Goal: Task Accomplishment & Management: Manage account settings

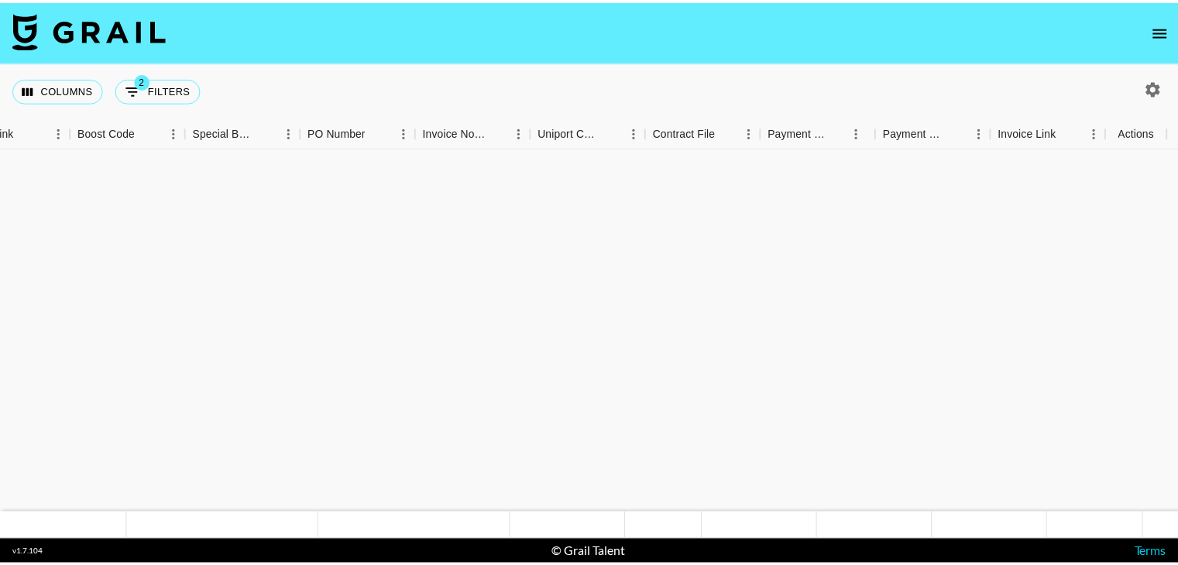
scroll to position [494, 2109]
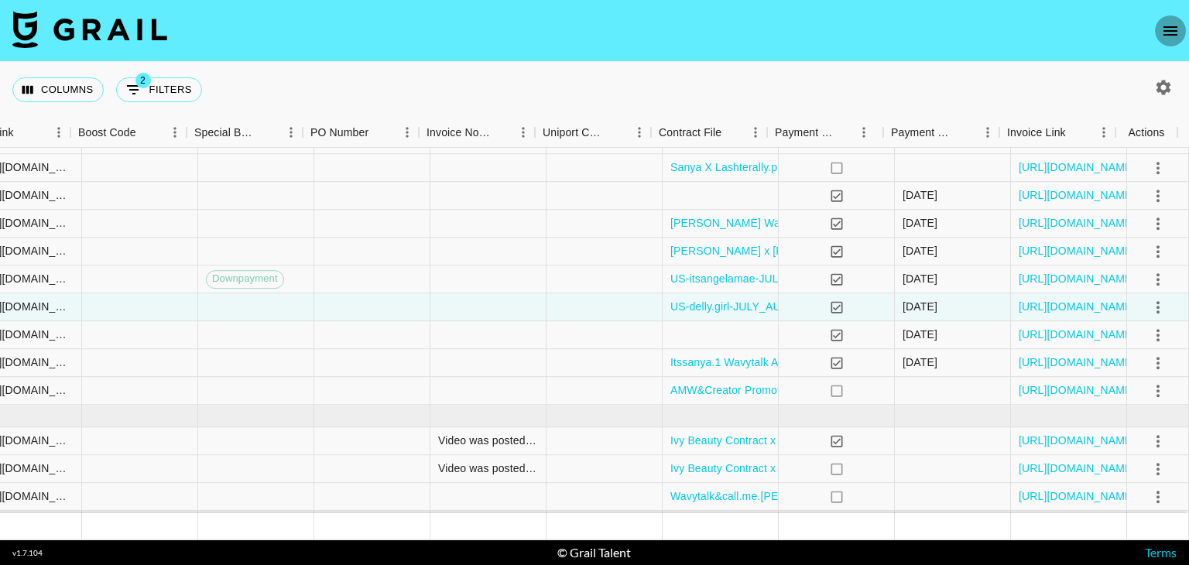
click at [1155, 26] on button "open drawer" at bounding box center [1170, 30] width 31 height 31
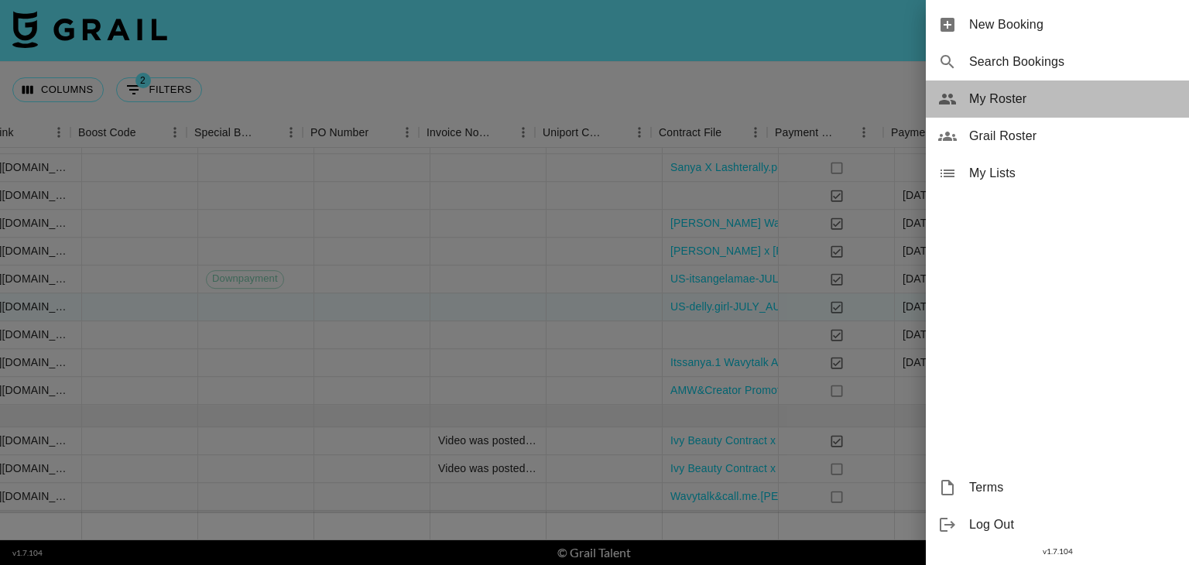
click at [1024, 109] on div "My Roster" at bounding box center [1057, 99] width 263 height 37
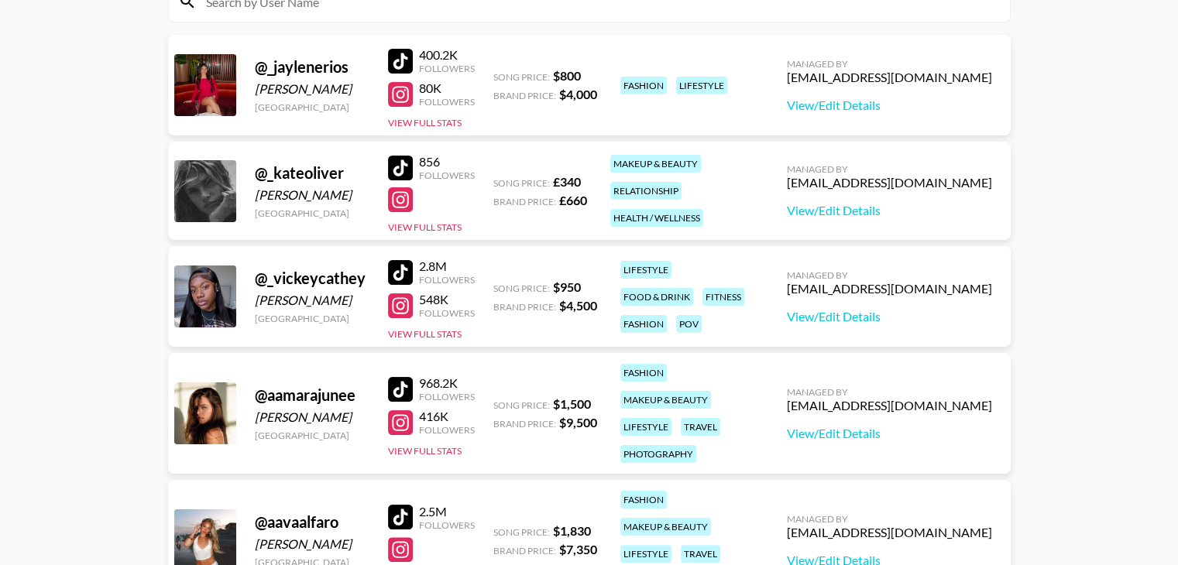
scroll to position [201, 0]
click at [401, 273] on div at bounding box center [400, 271] width 25 height 25
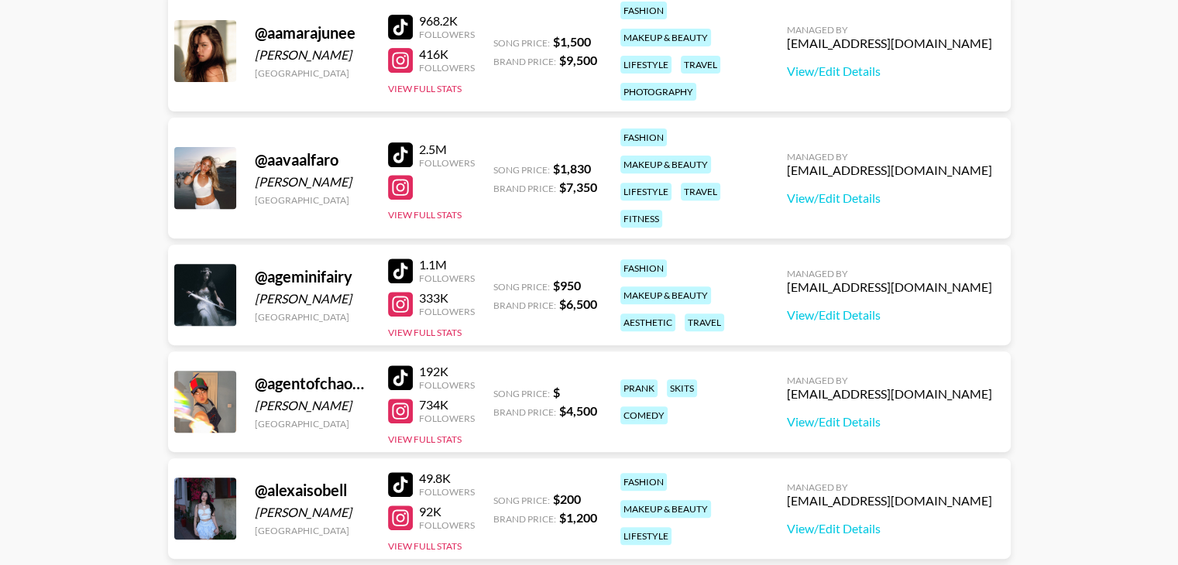
scroll to position [567, 0]
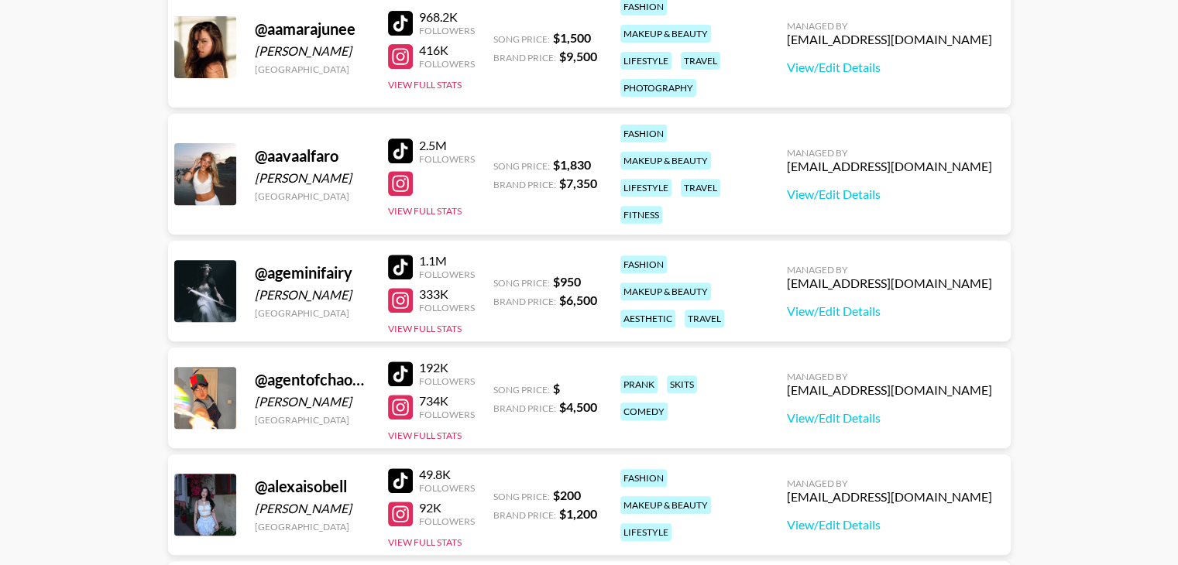
click at [400, 273] on div at bounding box center [400, 267] width 25 height 25
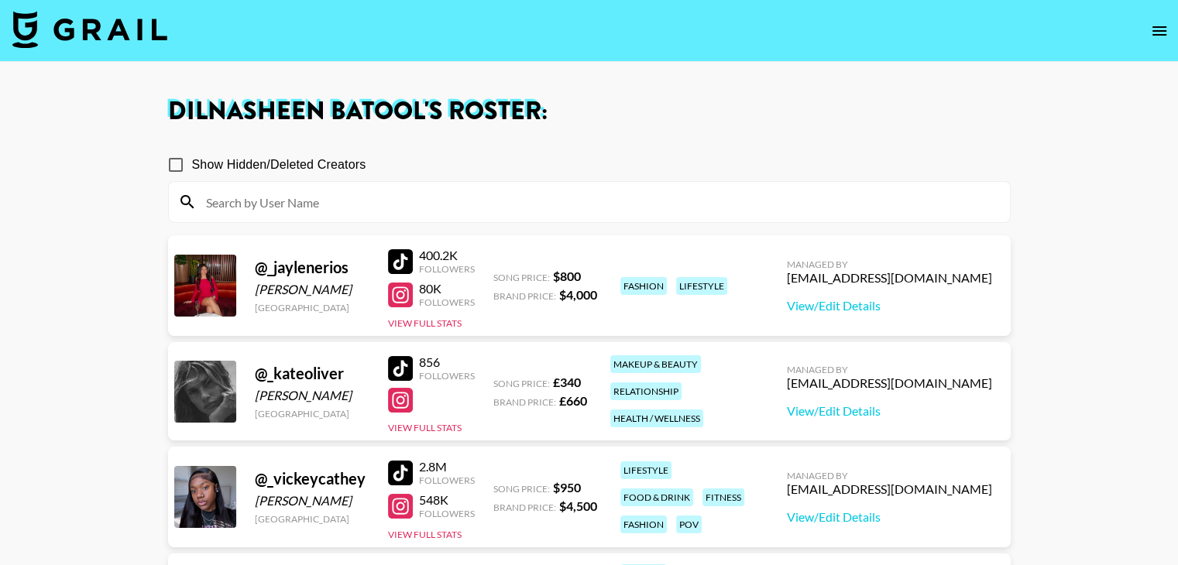
scroll to position [194, 0]
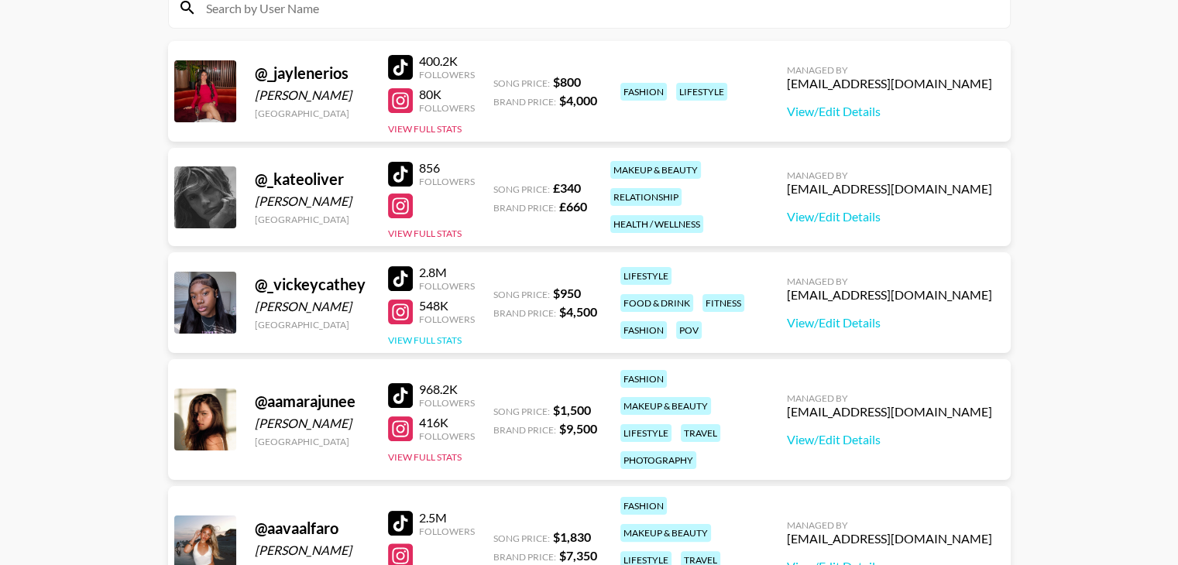
click at [444, 335] on button "View Full Stats" at bounding box center [425, 341] width 74 height 12
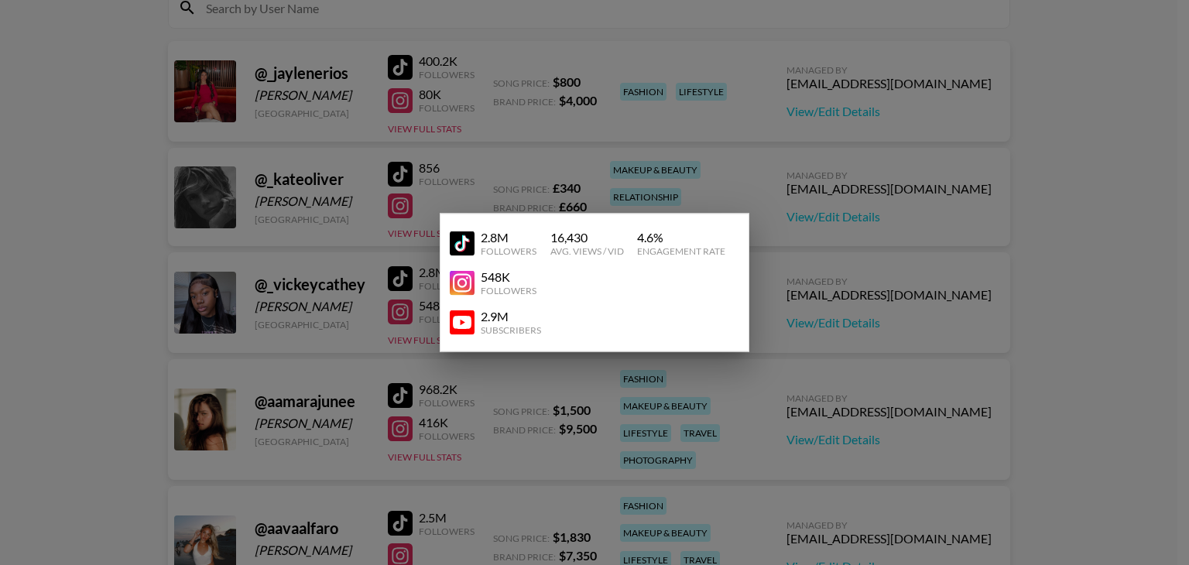
click at [447, 170] on div at bounding box center [594, 282] width 1189 height 565
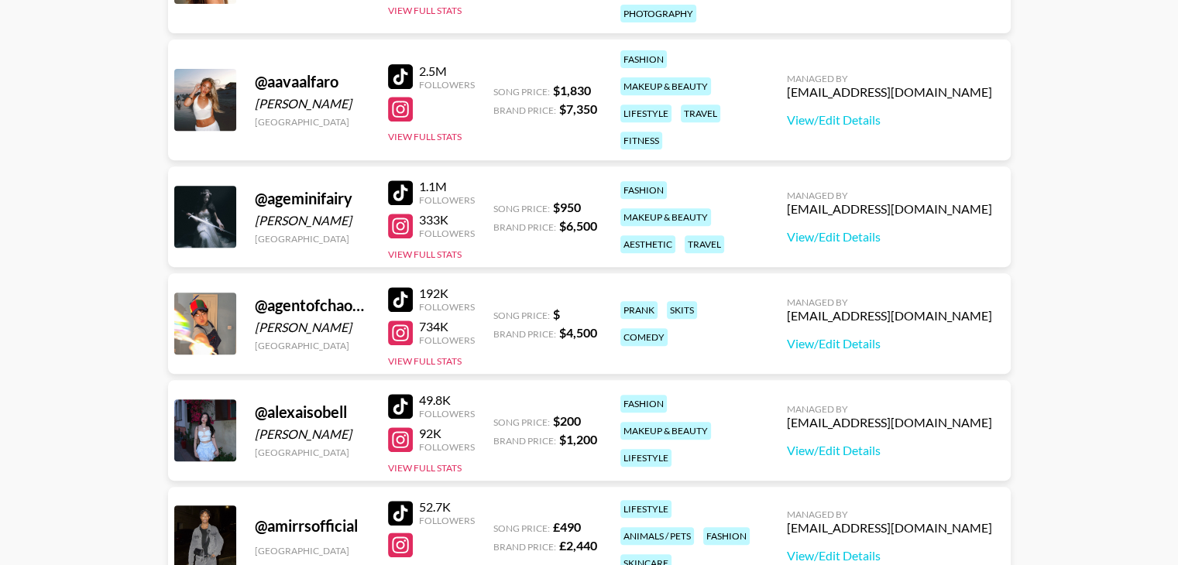
scroll to position [647, 0]
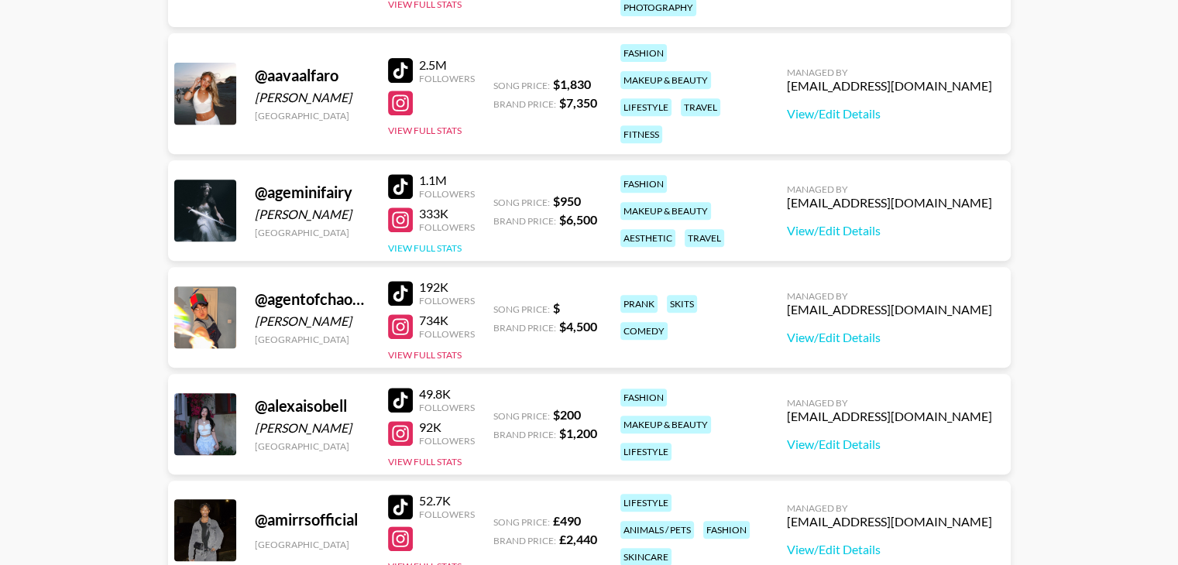
click at [407, 248] on button "View Full Stats" at bounding box center [425, 248] width 74 height 12
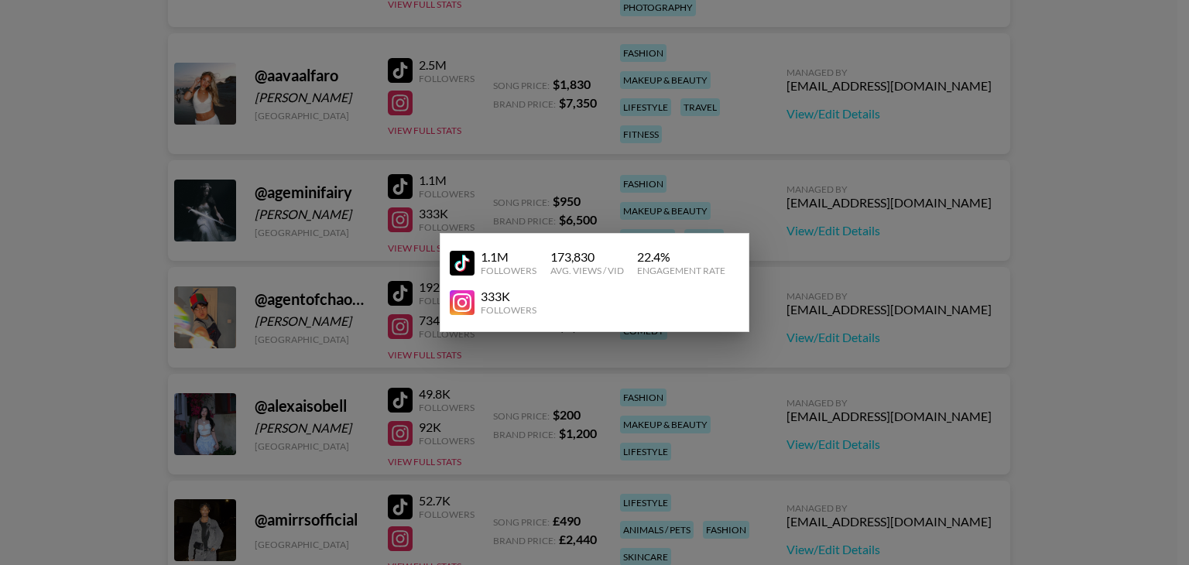
click at [571, 180] on div at bounding box center [594, 282] width 1189 height 565
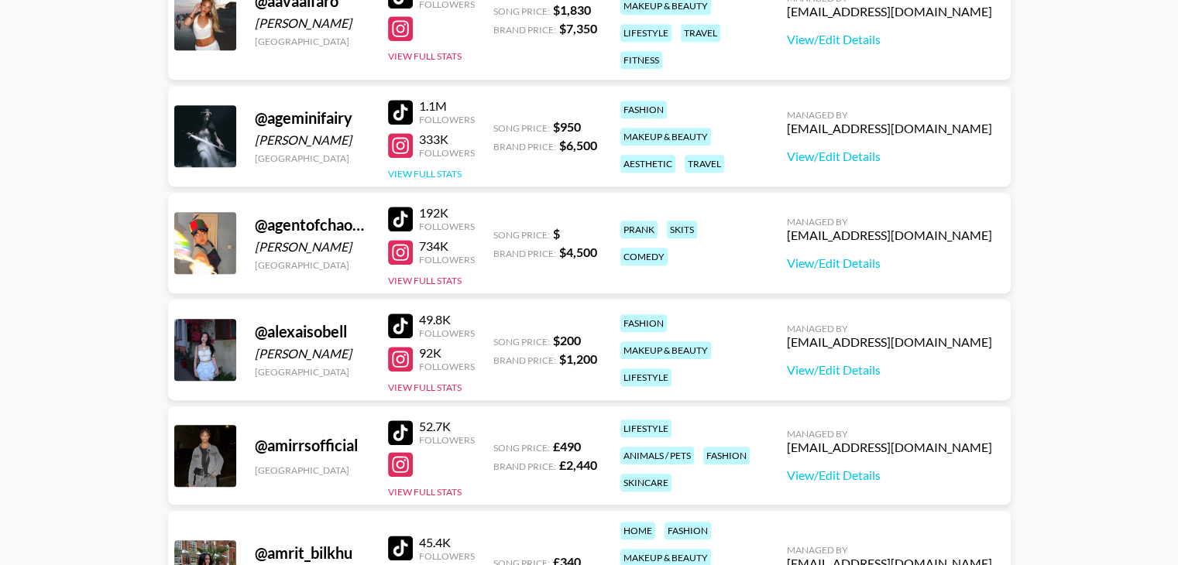
scroll to position [722, 0]
click at [412, 276] on button "View Full Stats" at bounding box center [425, 281] width 74 height 12
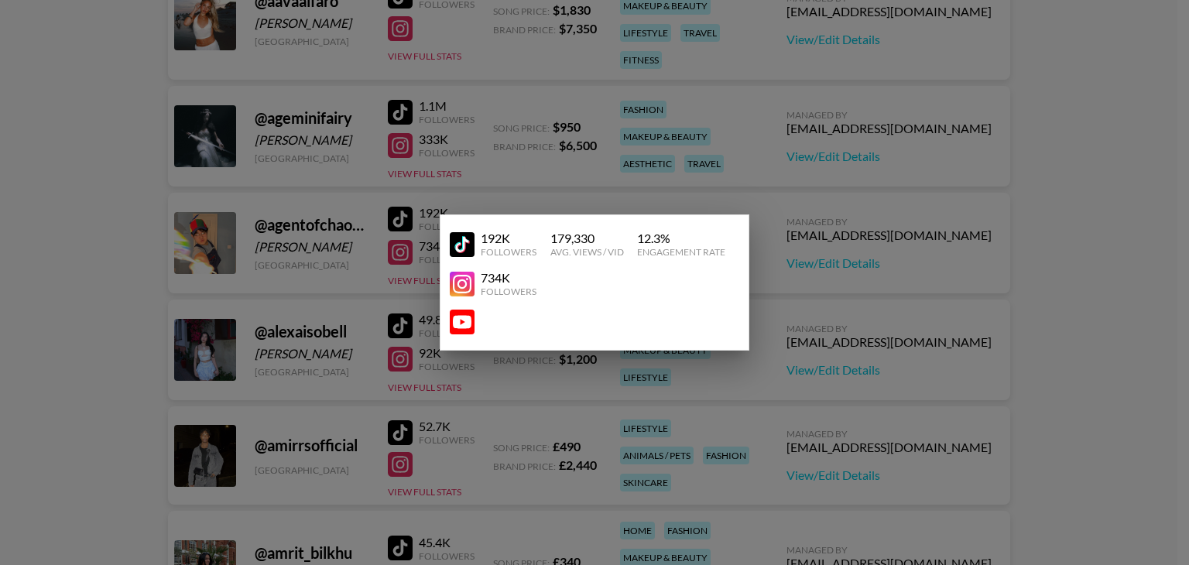
click at [664, 195] on div at bounding box center [594, 282] width 1189 height 565
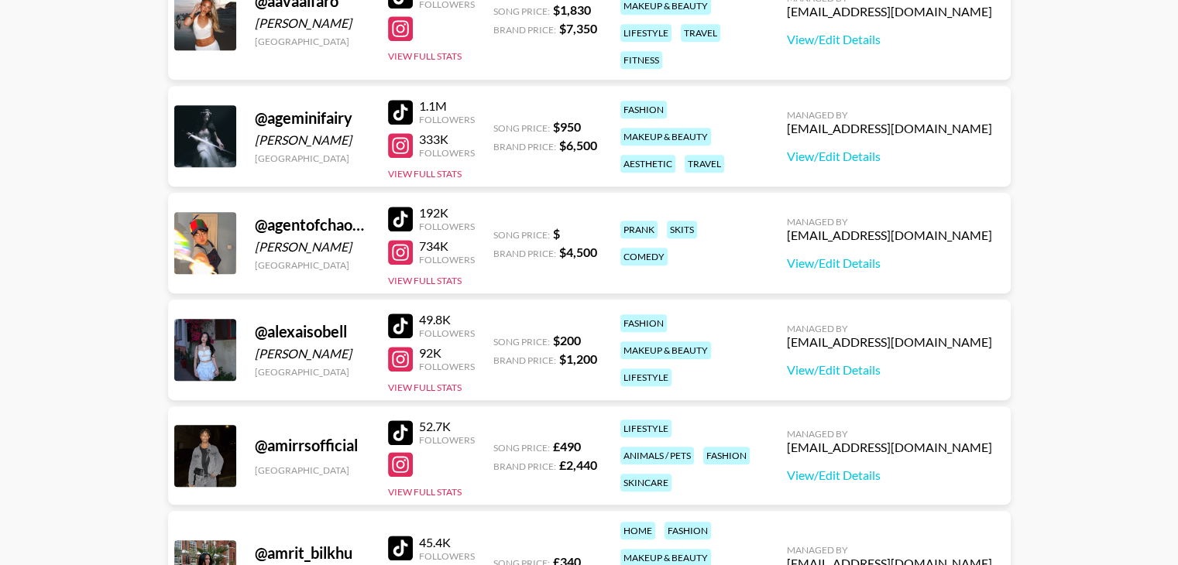
click at [407, 222] on div at bounding box center [400, 219] width 25 height 25
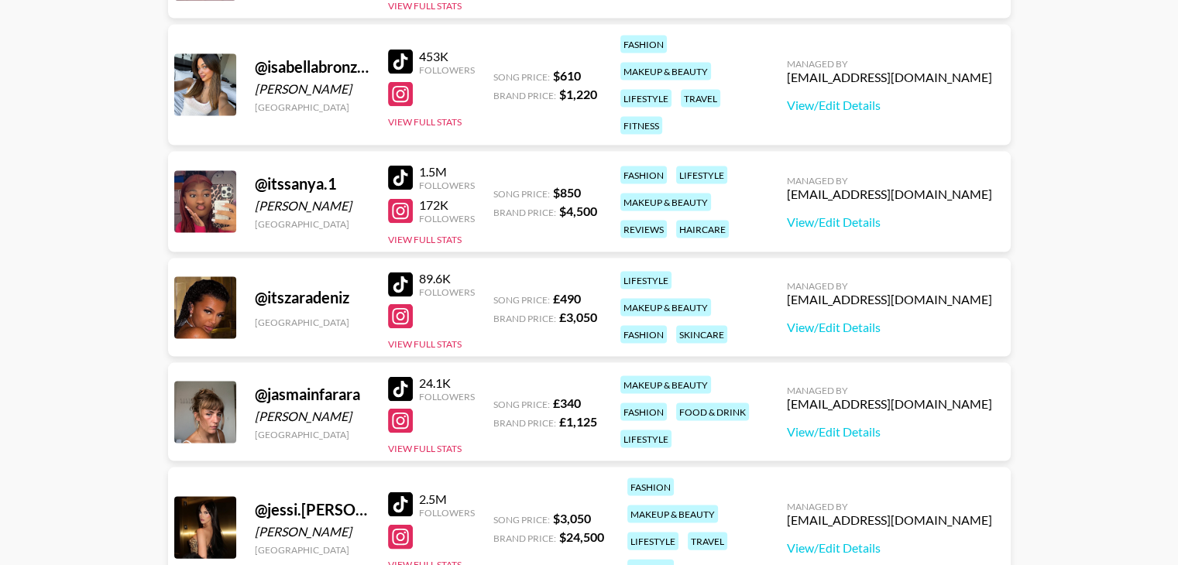
scroll to position [3167, 0]
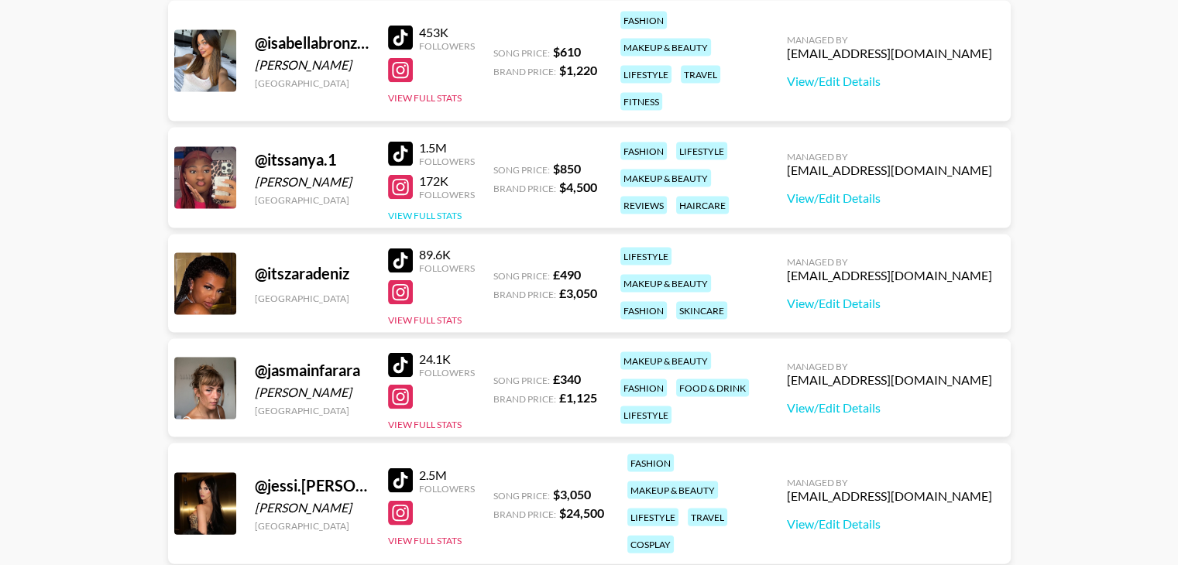
click at [432, 211] on button "View Full Stats" at bounding box center [425, 216] width 74 height 12
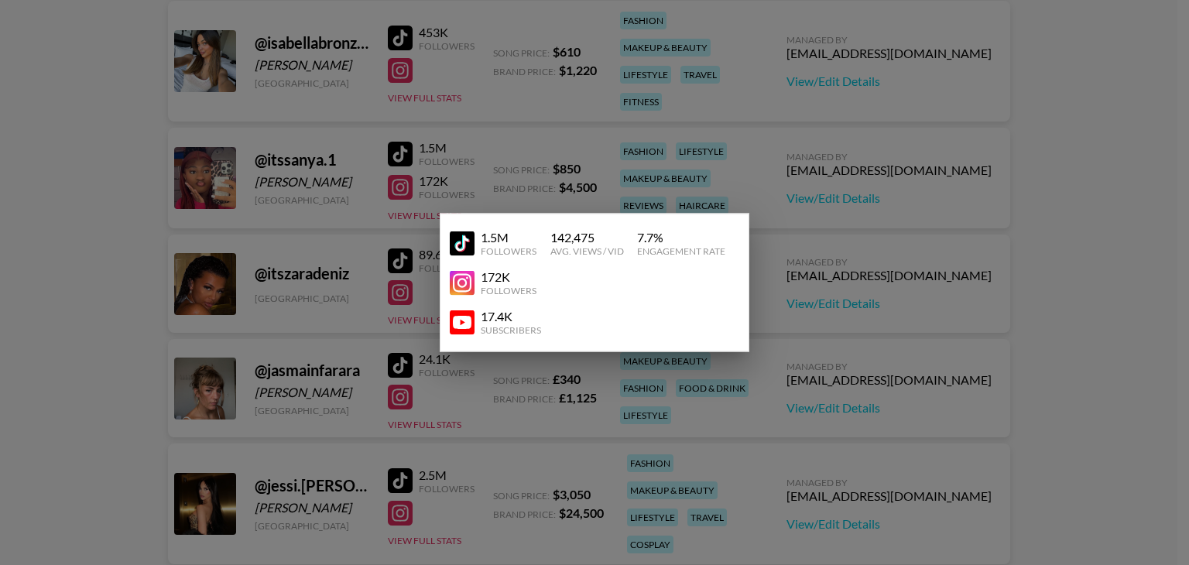
click at [419, 150] on div at bounding box center [594, 282] width 1189 height 565
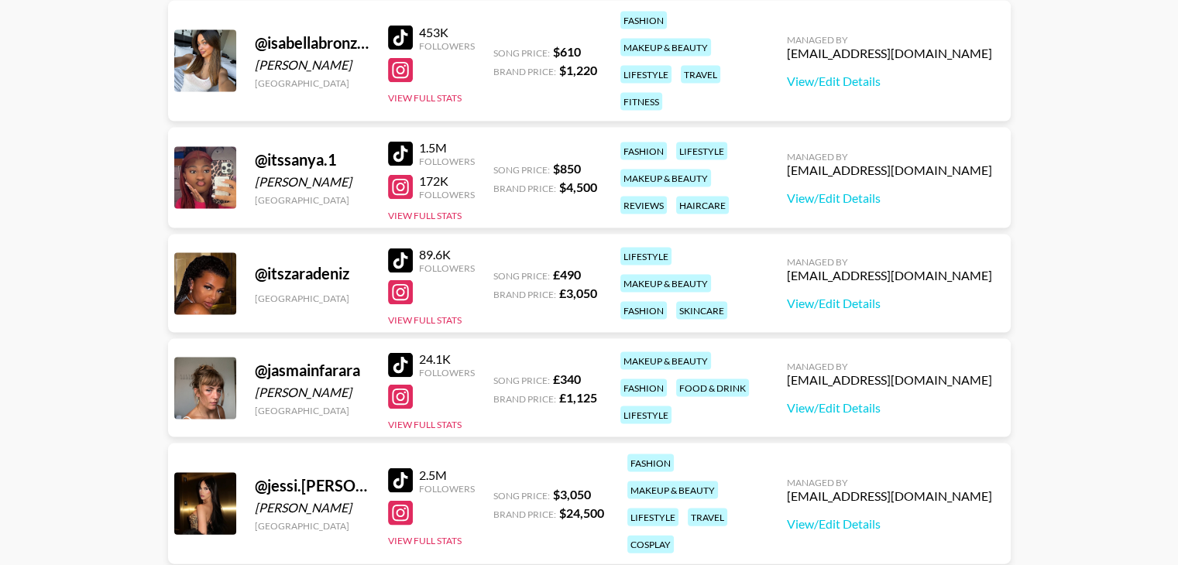
click at [399, 148] on div at bounding box center [400, 154] width 25 height 25
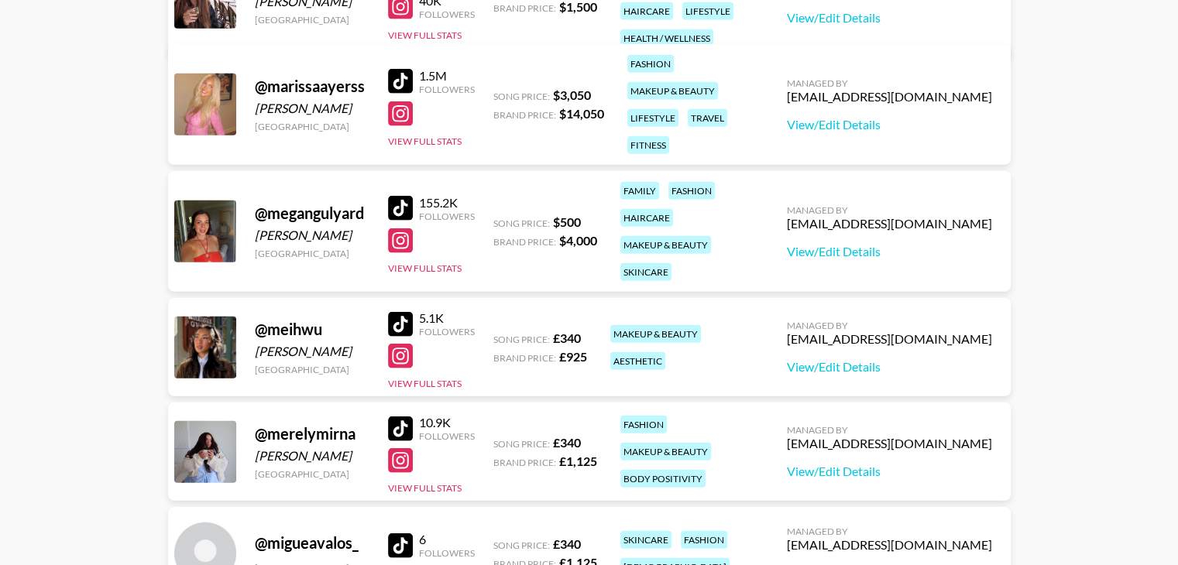
scroll to position [4370, 0]
drag, startPoint x: 415, startPoint y: 273, endPoint x: 420, endPoint y: 266, distance: 8.4
click at [420, 266] on div "155.2K Followers View Full Stats" at bounding box center [431, 232] width 87 height 86
click at [420, 266] on button "View Full Stats" at bounding box center [425, 269] width 74 height 12
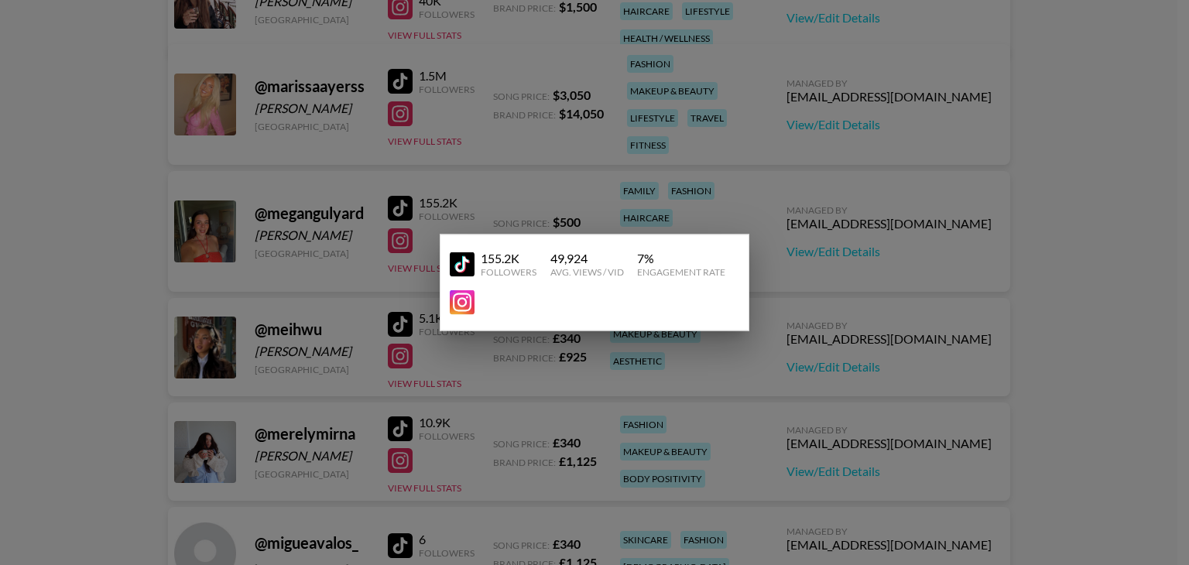
drag, startPoint x: 499, startPoint y: 228, endPoint x: 411, endPoint y: 205, distance: 90.3
click at [411, 205] on div at bounding box center [594, 282] width 1189 height 565
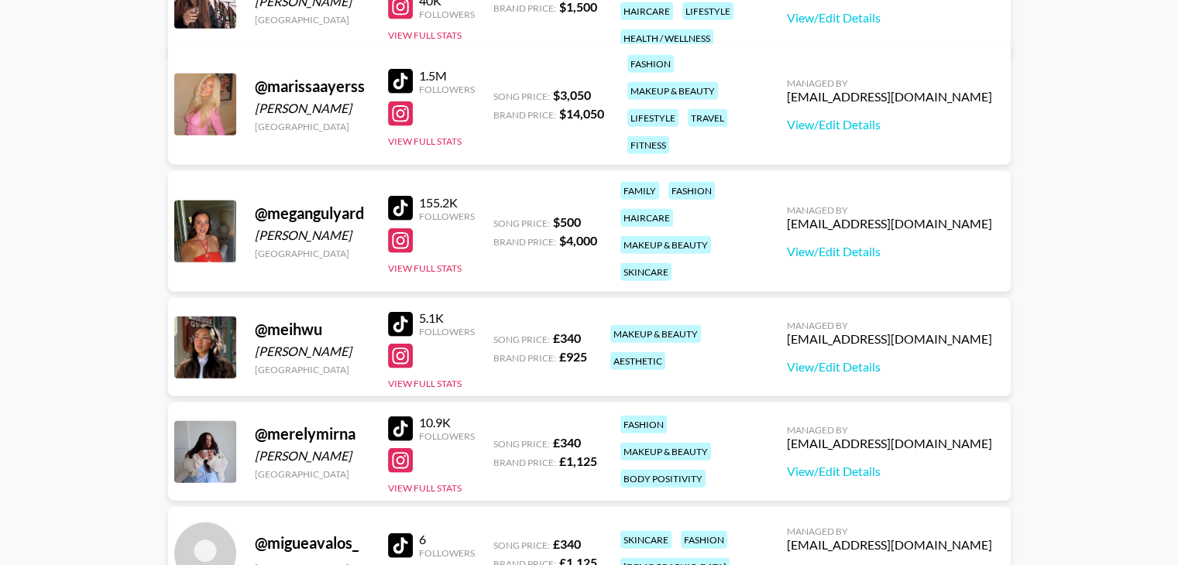
click at [411, 205] on div at bounding box center [400, 208] width 25 height 25
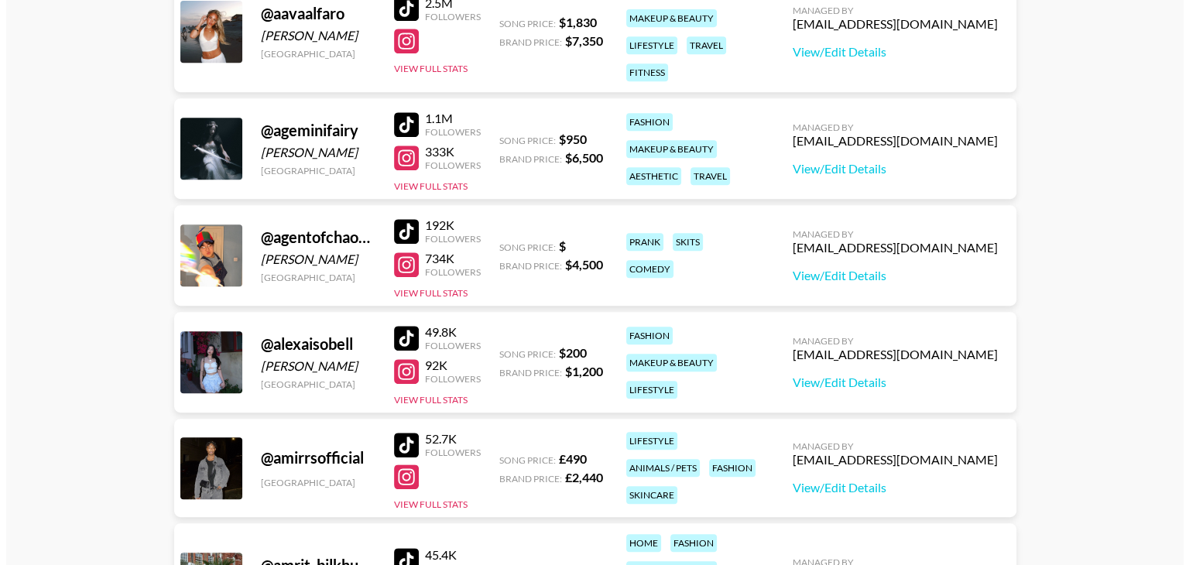
scroll to position [0, 0]
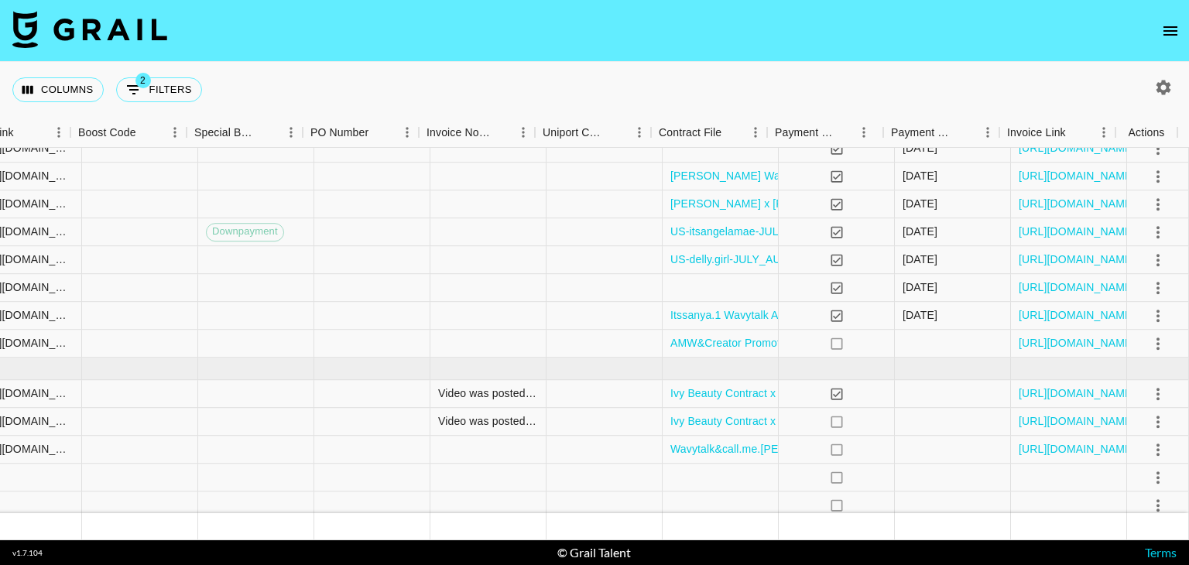
scroll to position [541, 2109]
click at [1047, 205] on link "[URL][DOMAIN_NAME]" at bounding box center [1077, 204] width 117 height 15
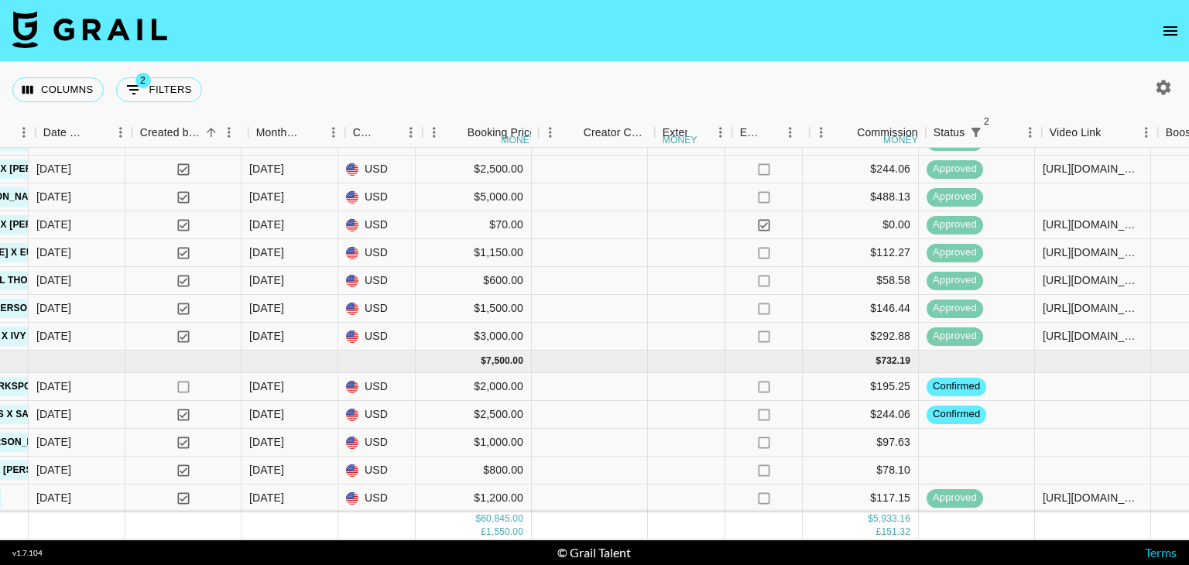
scroll to position [1028, 1031]
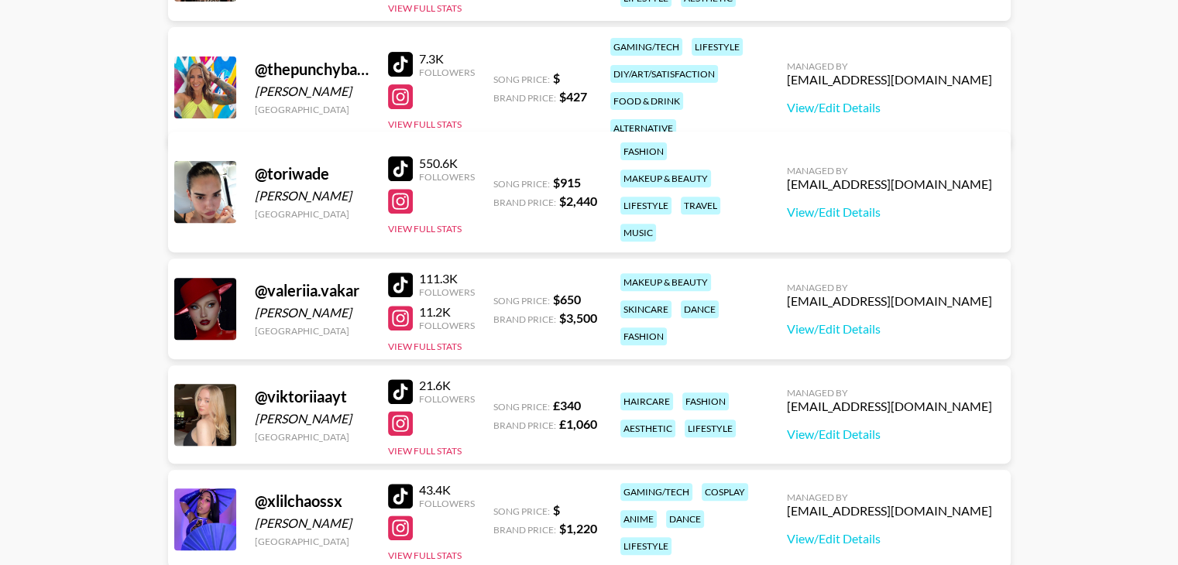
scroll to position [6459, 0]
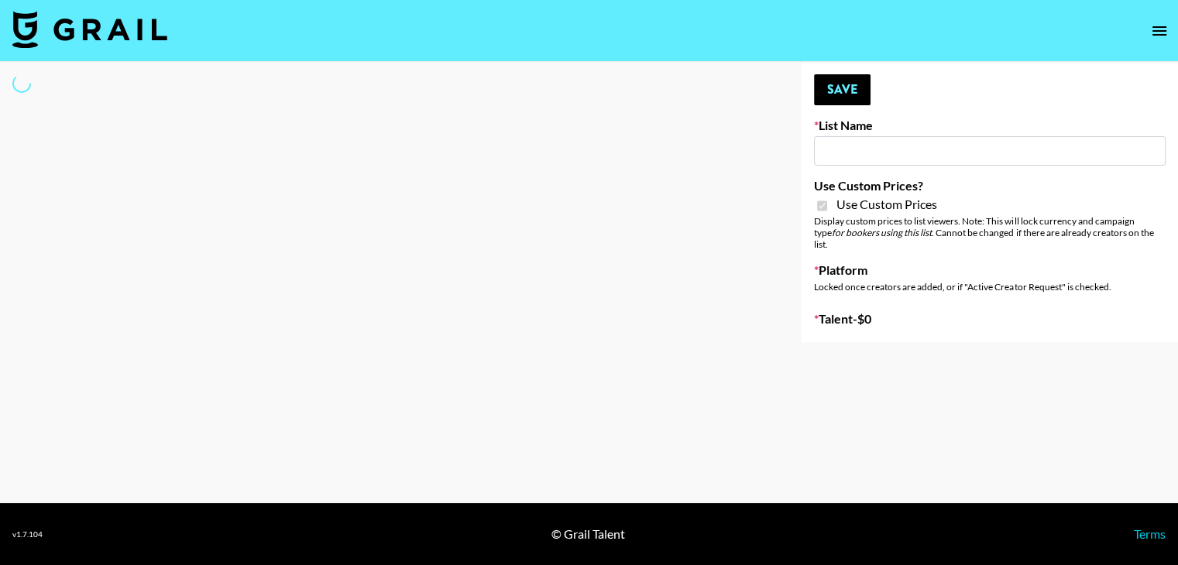
type input "vals"
checkbox input "true"
select select "Brand"
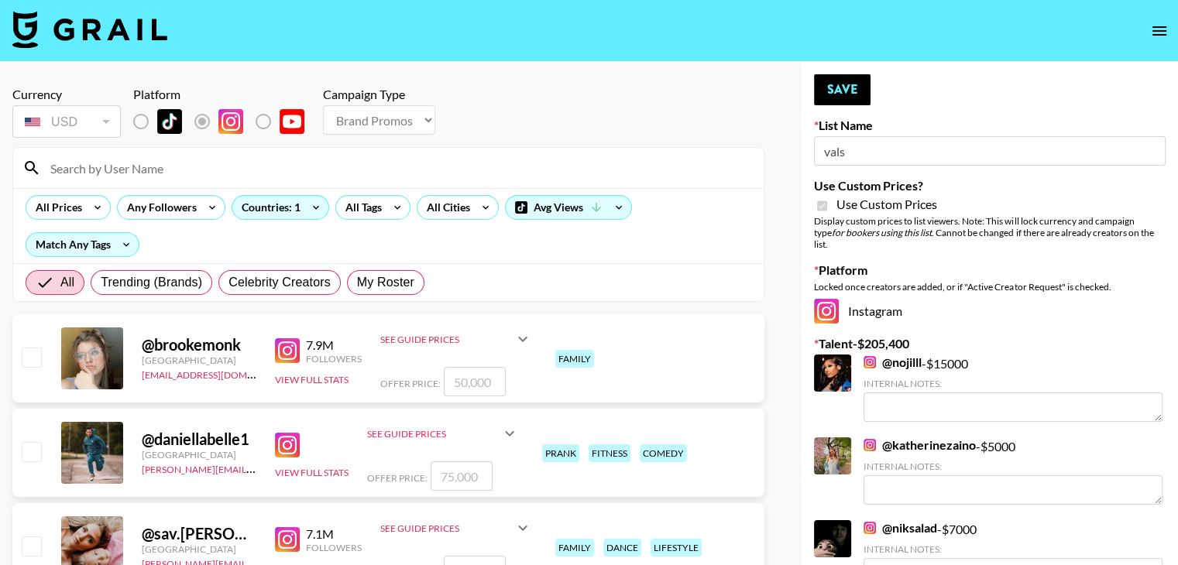
click at [173, 172] on input at bounding box center [397, 168] width 713 height 25
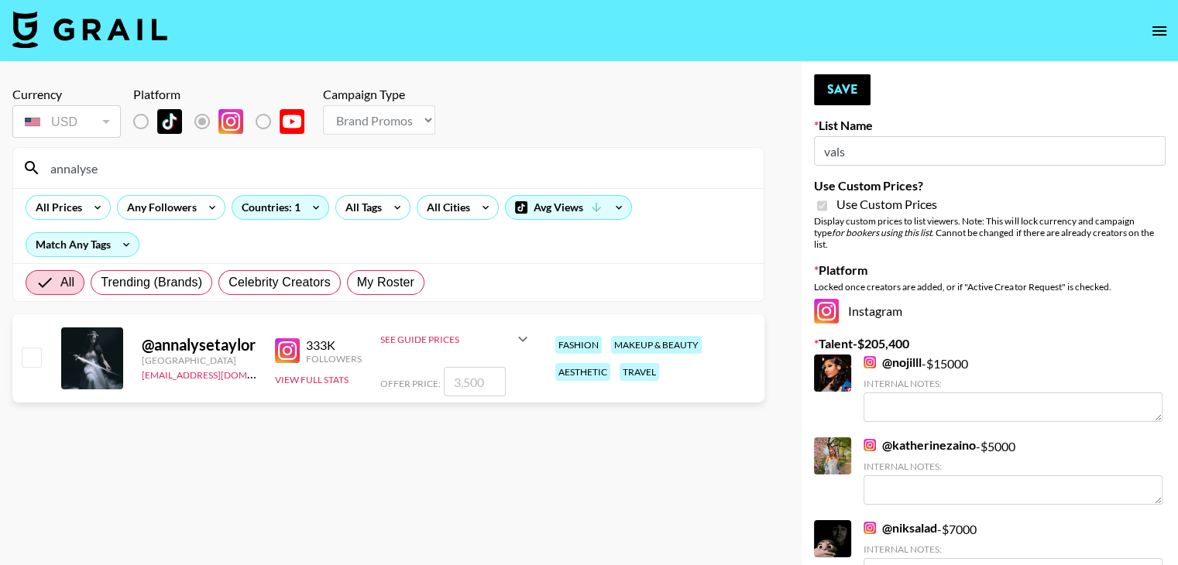
type input "annalyse"
click at [31, 348] on input "checkbox" at bounding box center [31, 357] width 19 height 19
checkbox input "true"
click at [467, 367] on input "3500" at bounding box center [475, 381] width 62 height 29
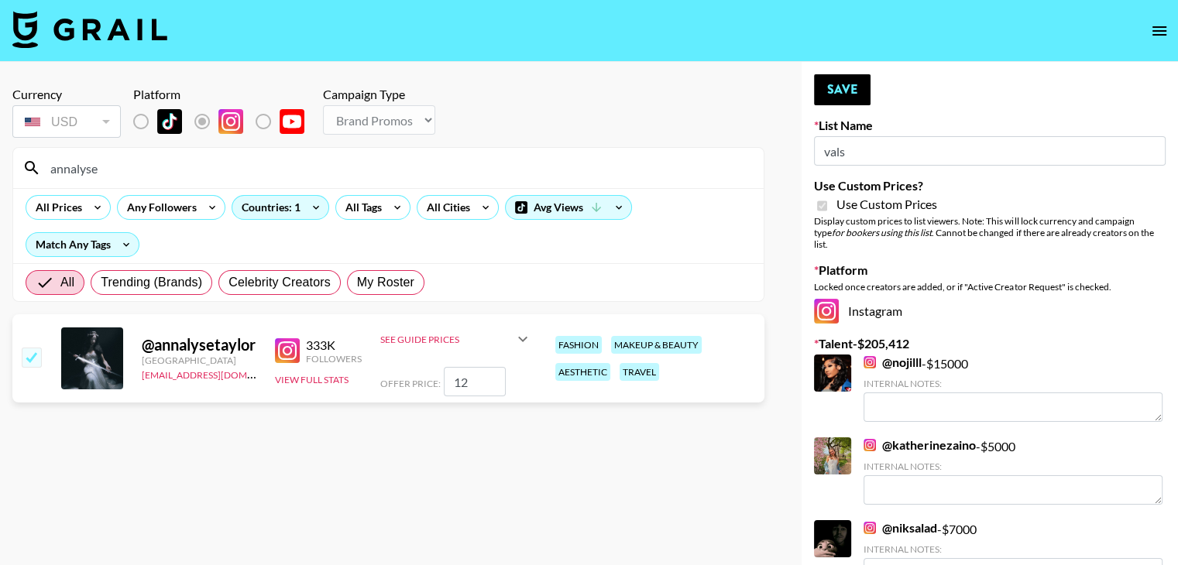
type input "1"
checkbox input "false"
checkbox input "true"
type input "8000"
click at [461, 367] on input "8000" at bounding box center [475, 381] width 62 height 29
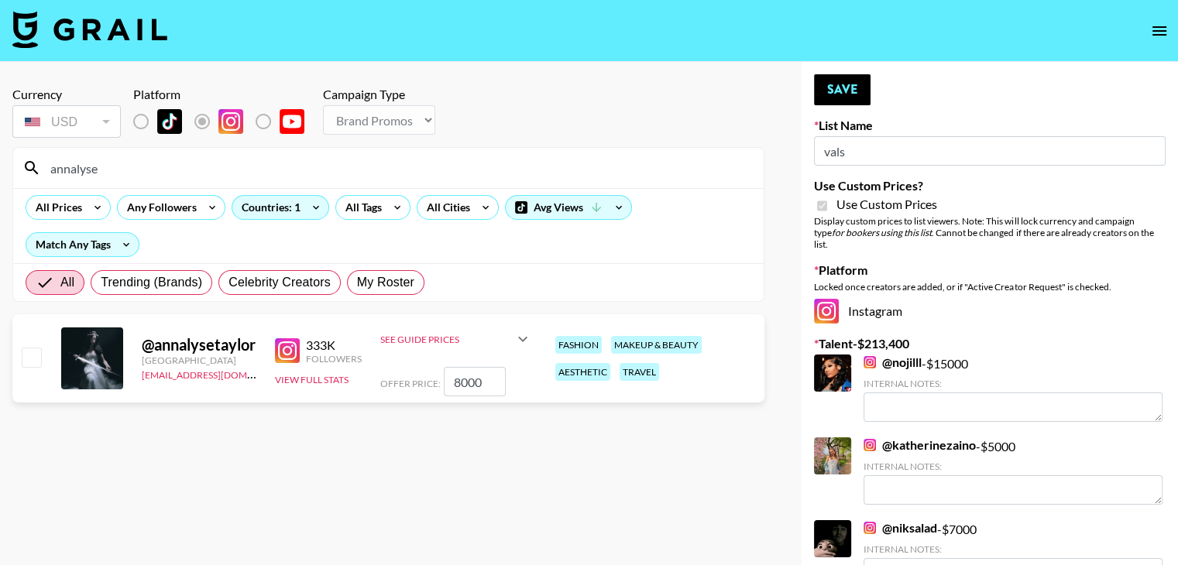
checkbox input "false"
type input "9"
checkbox input "true"
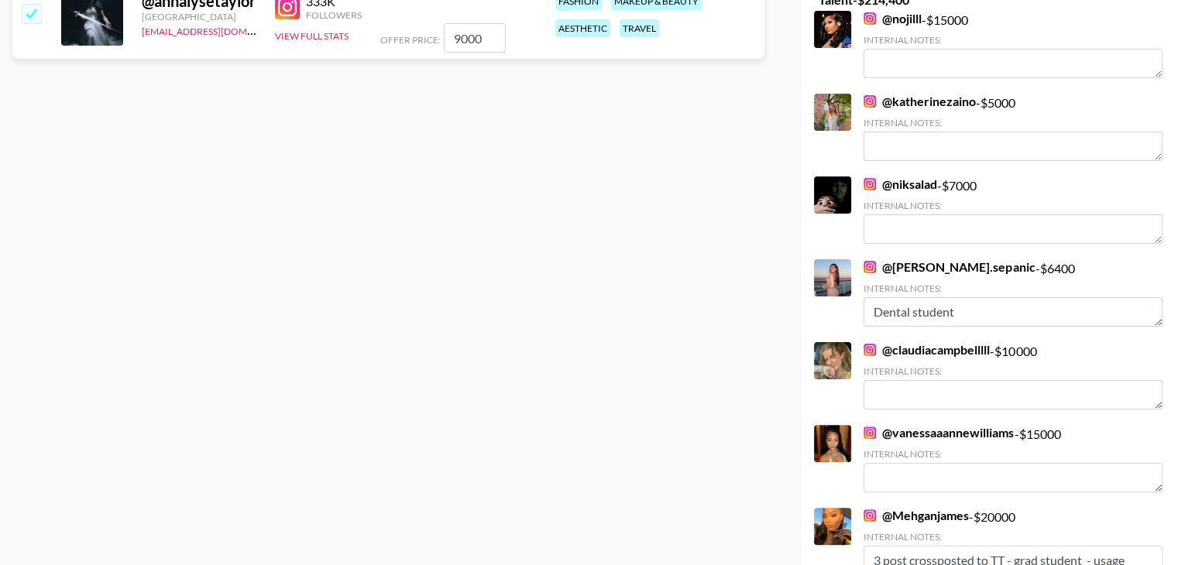
scroll to position [344, 0]
click at [932, 94] on link "@ katherinezaino" at bounding box center [919, 101] width 112 height 15
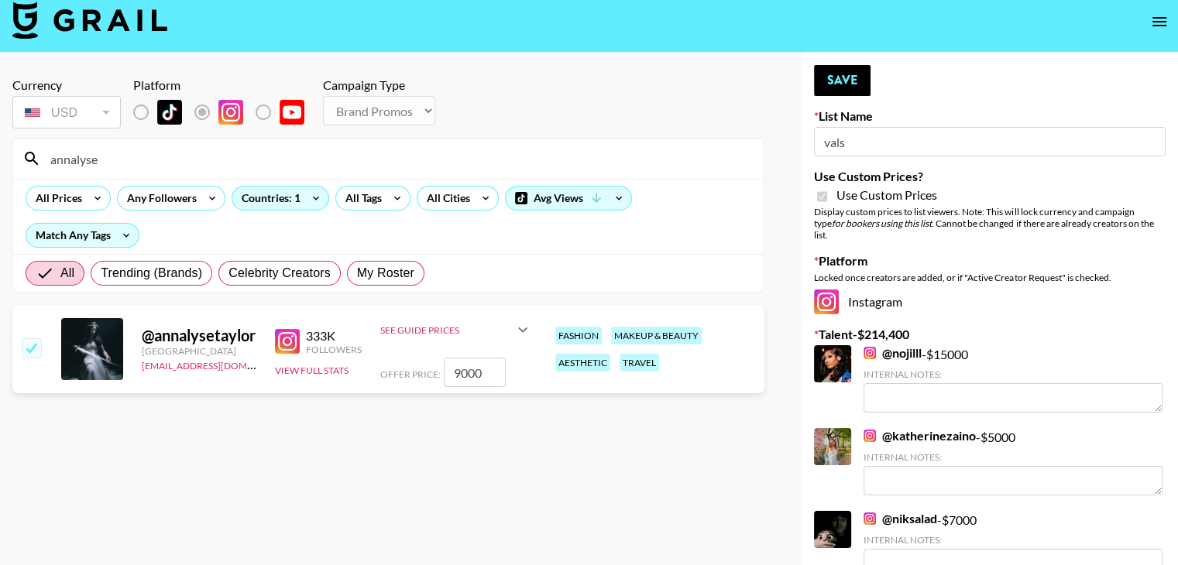
scroll to position [0, 0]
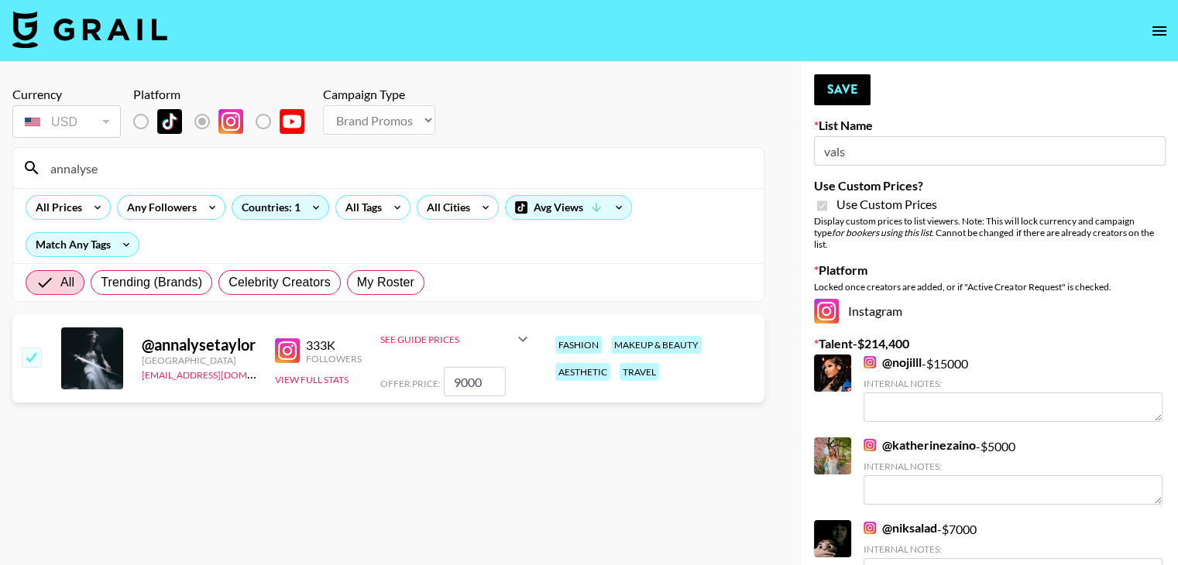
click at [472, 367] on input "9000" at bounding box center [475, 381] width 62 height 29
type input "5"
checkbox input "false"
type input "6"
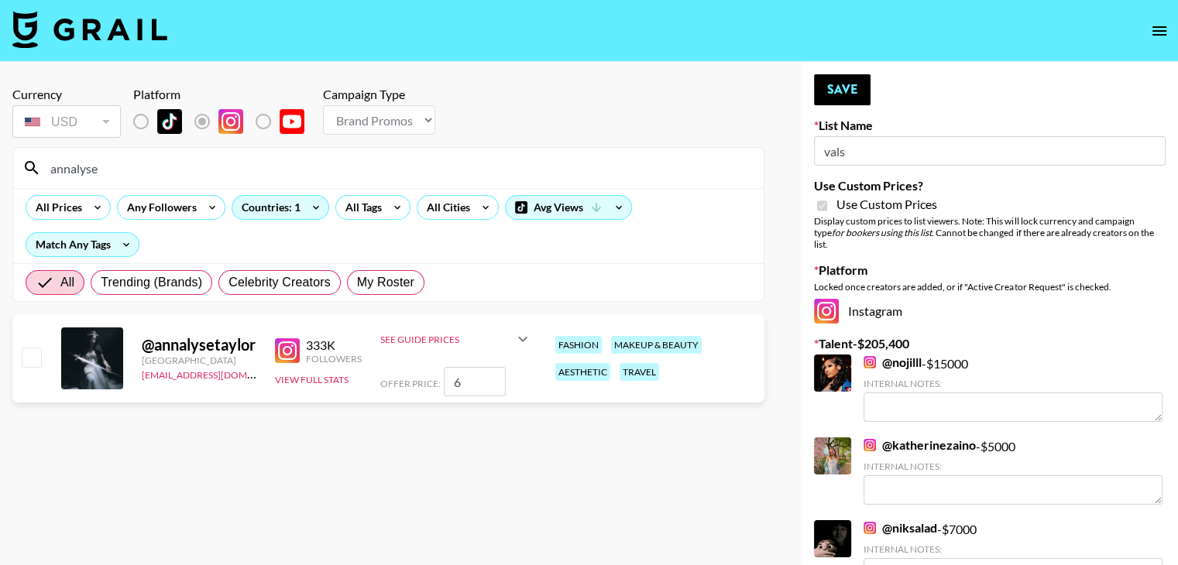
checkbox input "true"
type input "6000"
click at [836, 84] on button "Save" at bounding box center [842, 89] width 57 height 31
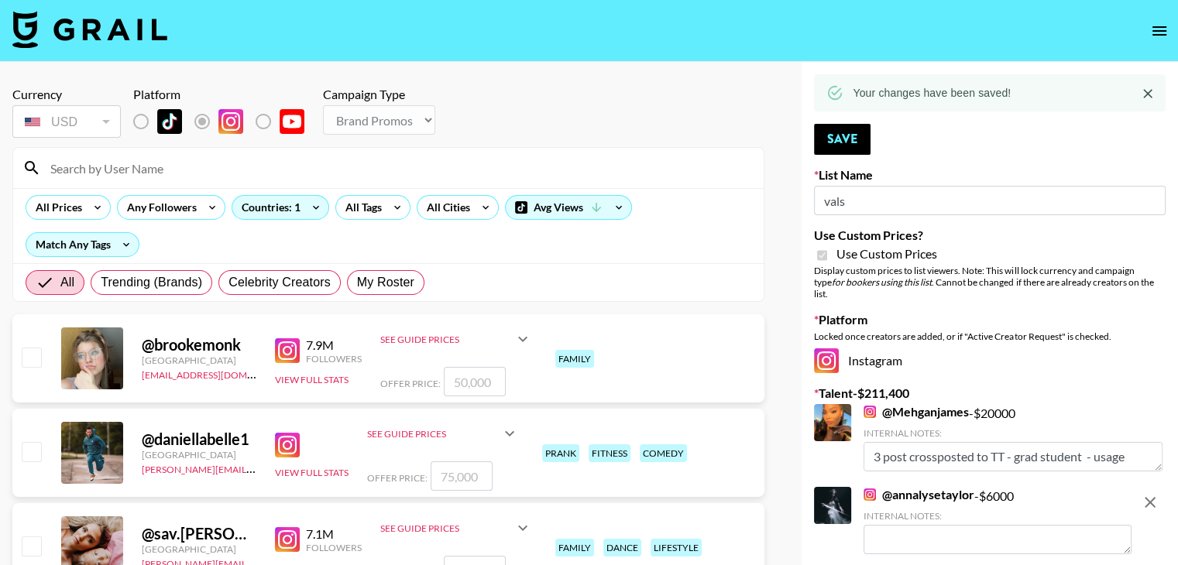
click at [161, 174] on input at bounding box center [397, 168] width 713 height 25
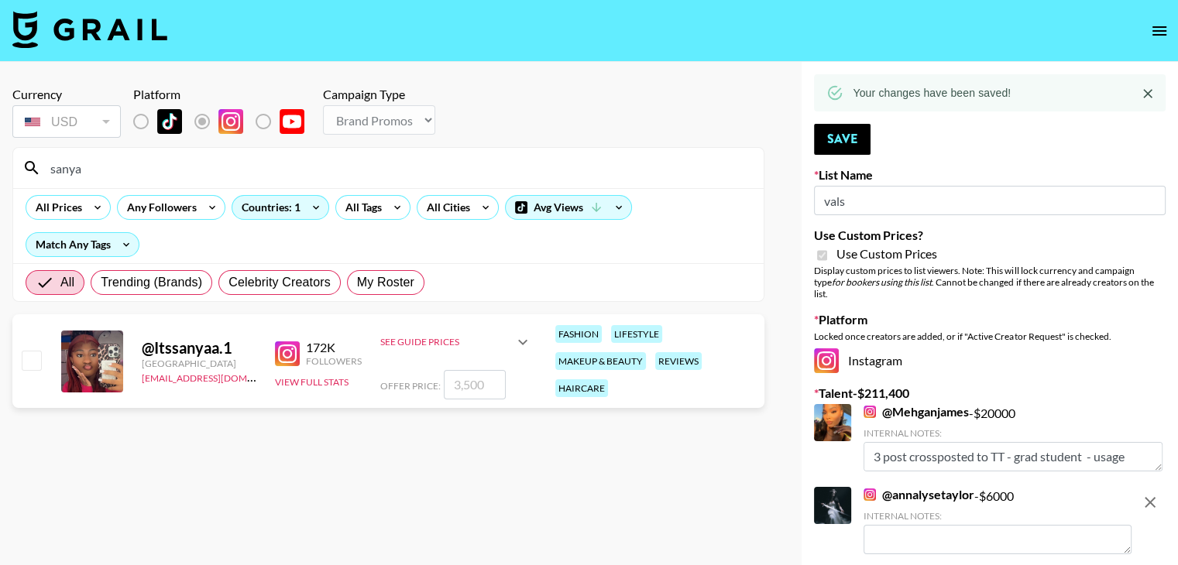
type input "sanya"
click at [38, 351] on input "checkbox" at bounding box center [31, 360] width 19 height 19
checkbox input "true"
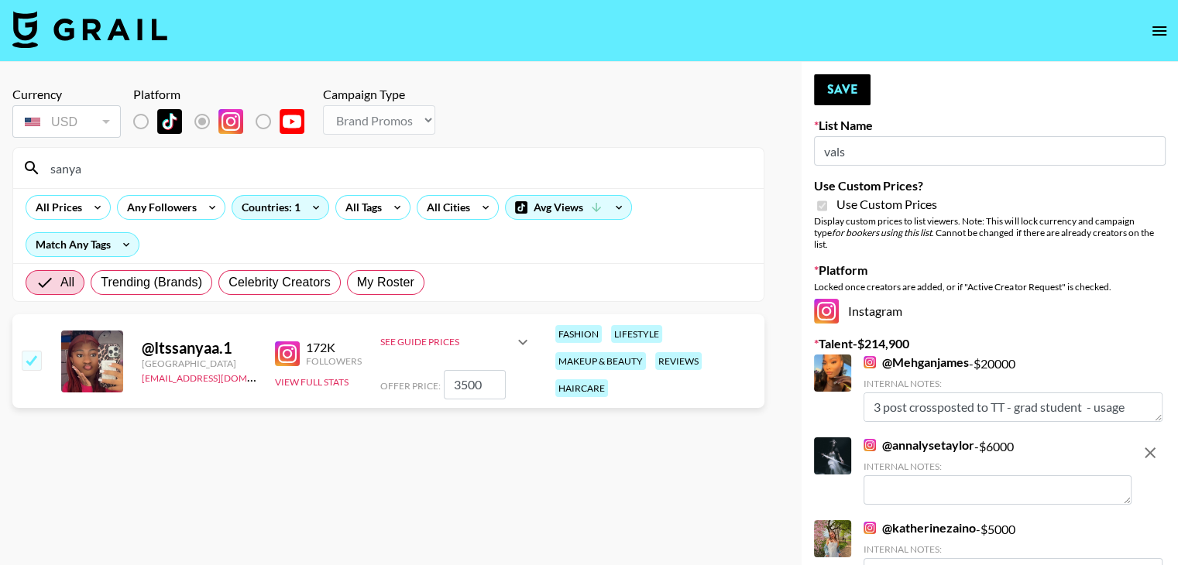
click at [463, 370] on input "3500" at bounding box center [475, 384] width 62 height 29
type input "12000"
click at [854, 77] on button "Save" at bounding box center [842, 89] width 57 height 31
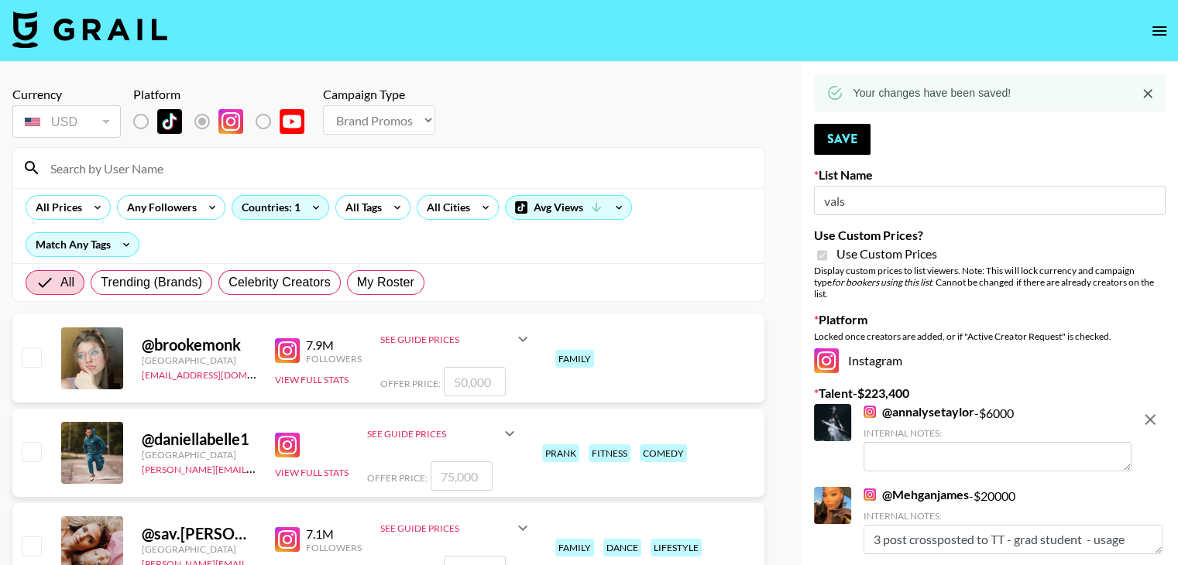
click at [150, 169] on input at bounding box center [397, 168] width 713 height 25
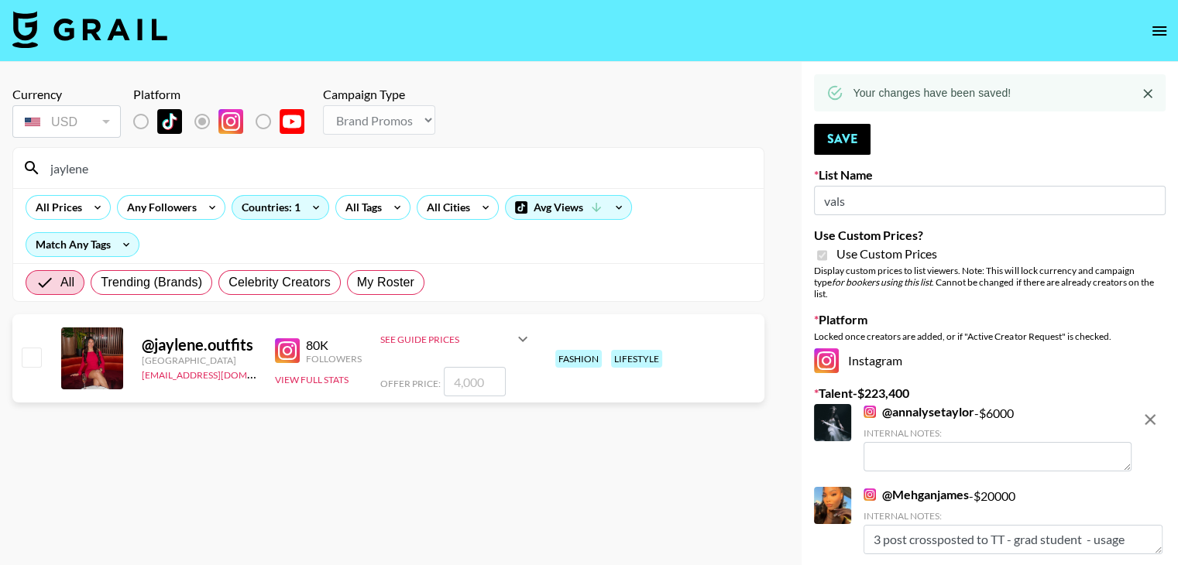
type input "jaylene"
click at [43, 324] on div "@ jaylene.outfits United States dilnasheen.batool@grail-talent.com 80K Follower…" at bounding box center [388, 358] width 752 height 88
click at [31, 348] on input "checkbox" at bounding box center [31, 357] width 19 height 19
checkbox input "true"
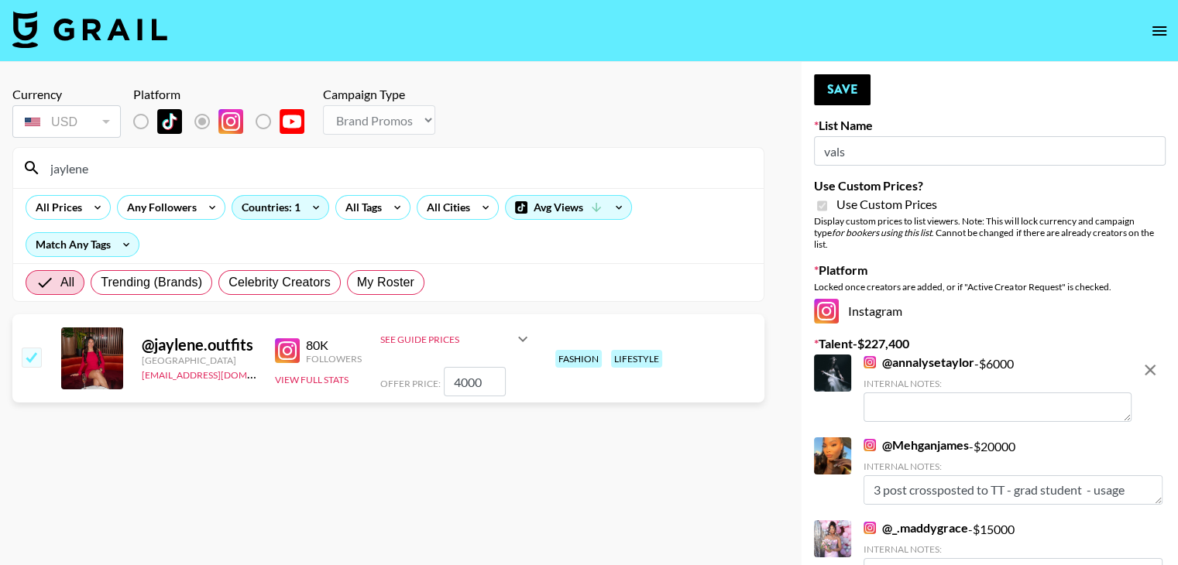
click at [465, 367] on input "4000" at bounding box center [475, 381] width 62 height 29
type input "8"
checkbox input "false"
checkbox input "true"
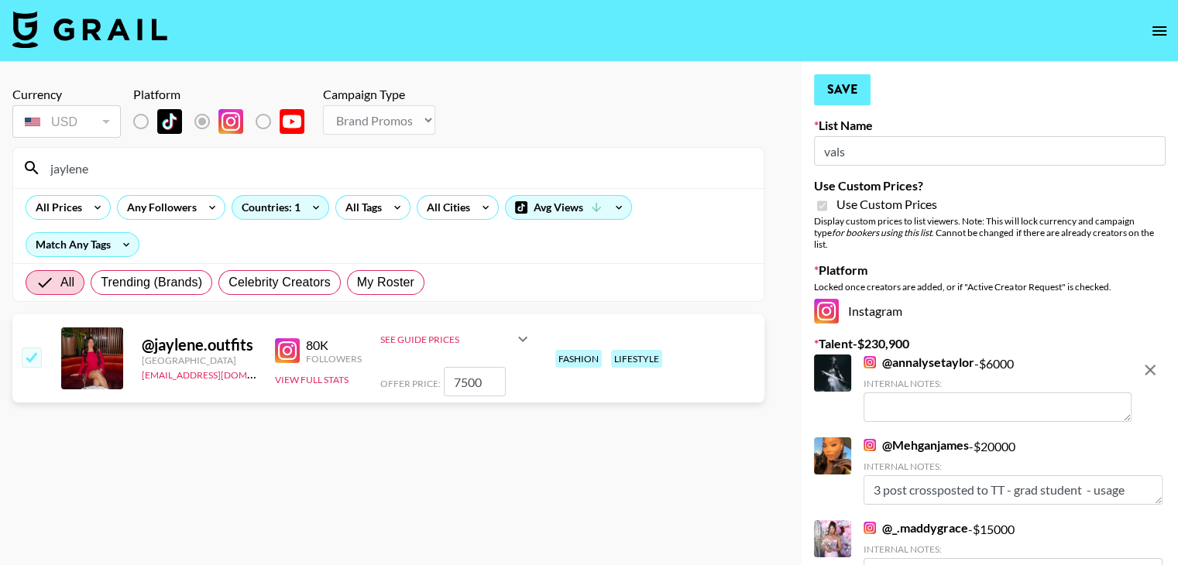
type input "7500"
click at [844, 103] on button "Save" at bounding box center [842, 89] width 57 height 31
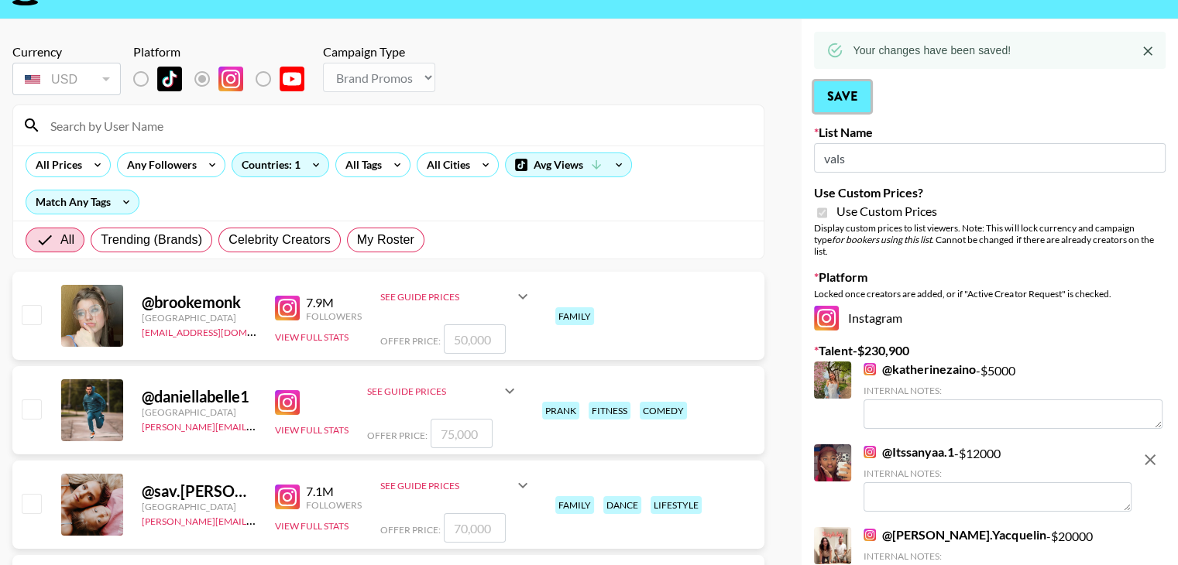
scroll to position [173, 0]
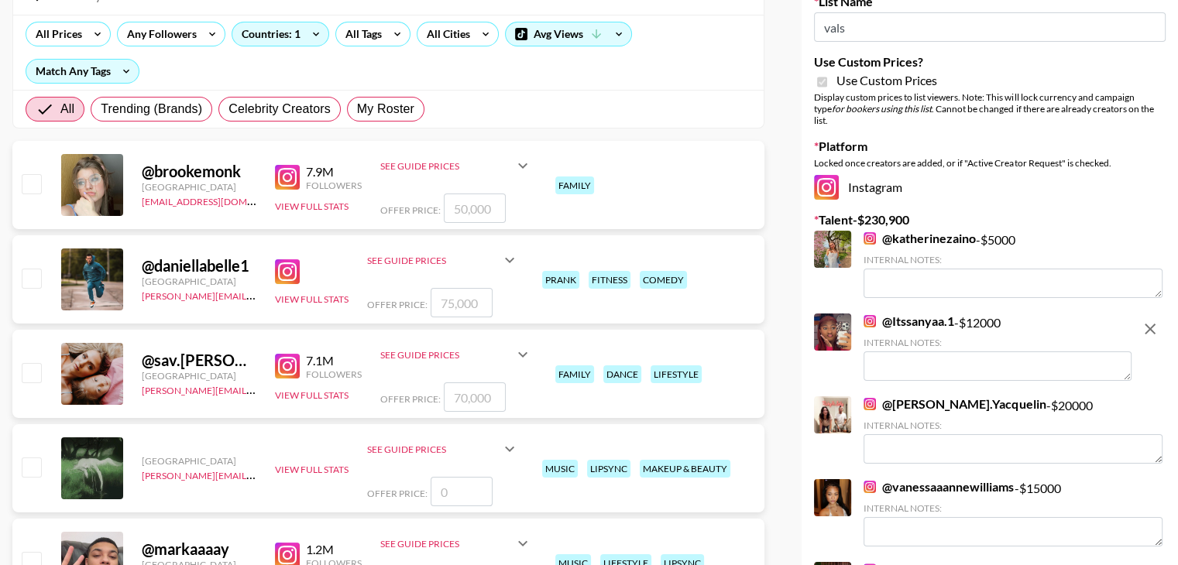
click at [922, 396] on link "@ Lesly.Yacquelin" at bounding box center [954, 403] width 182 height 15
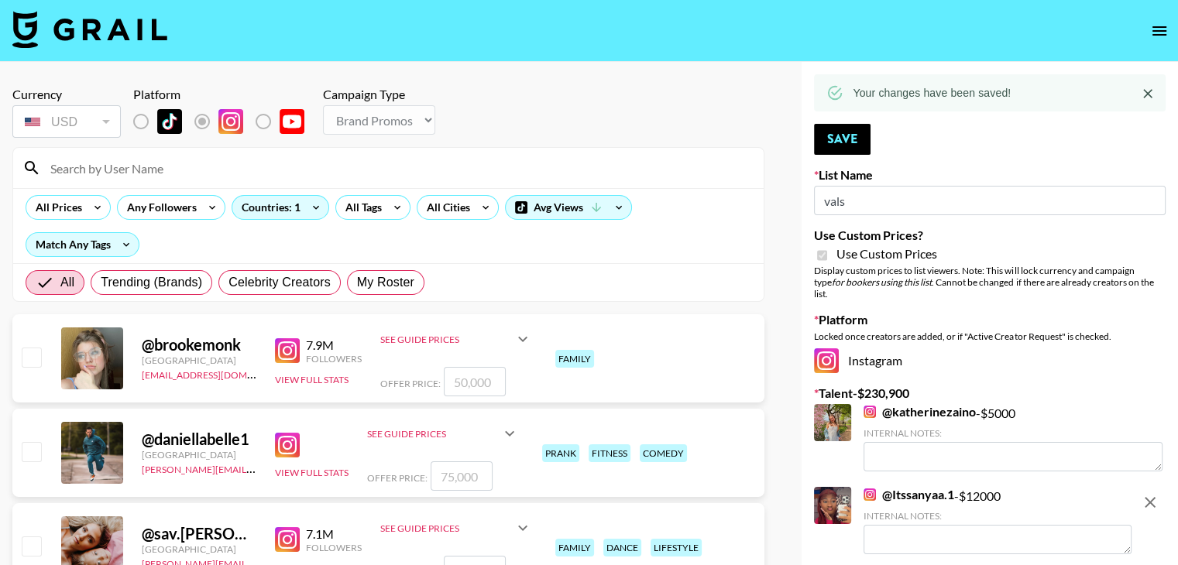
scroll to position [0, 0]
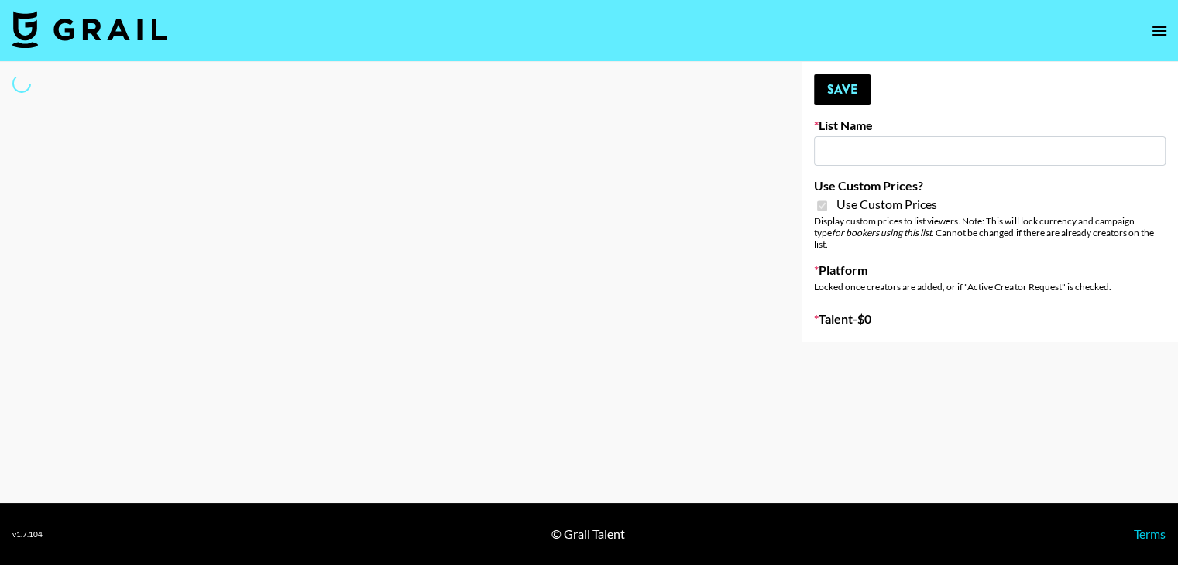
type input "Mirror HQ ([DATE])"
checkbox input "true"
select select "Brand"
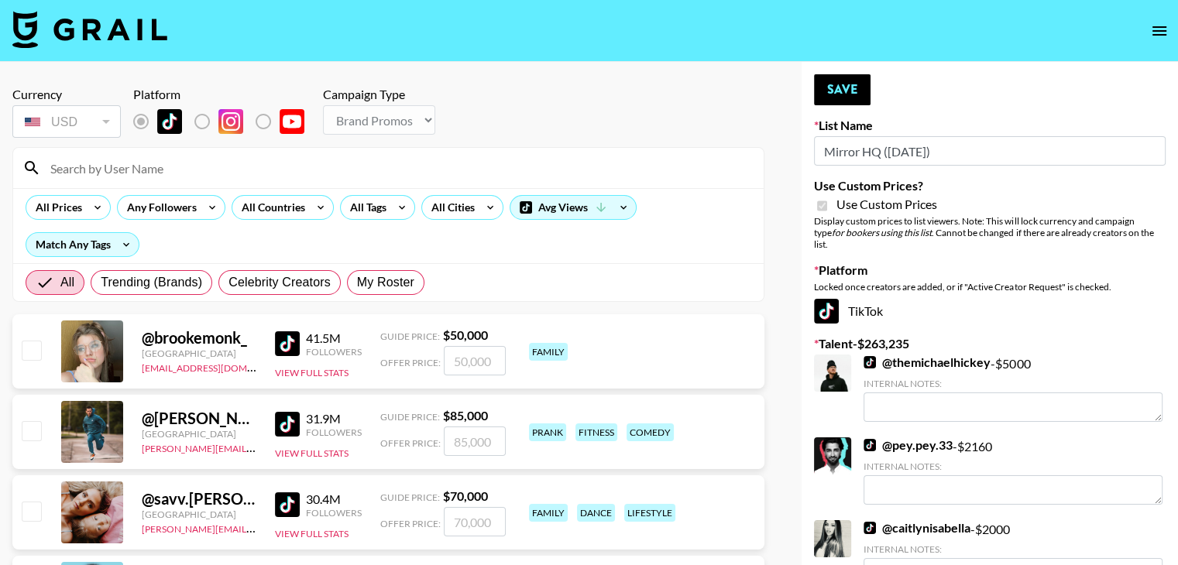
click at [323, 168] on input at bounding box center [397, 168] width 713 height 25
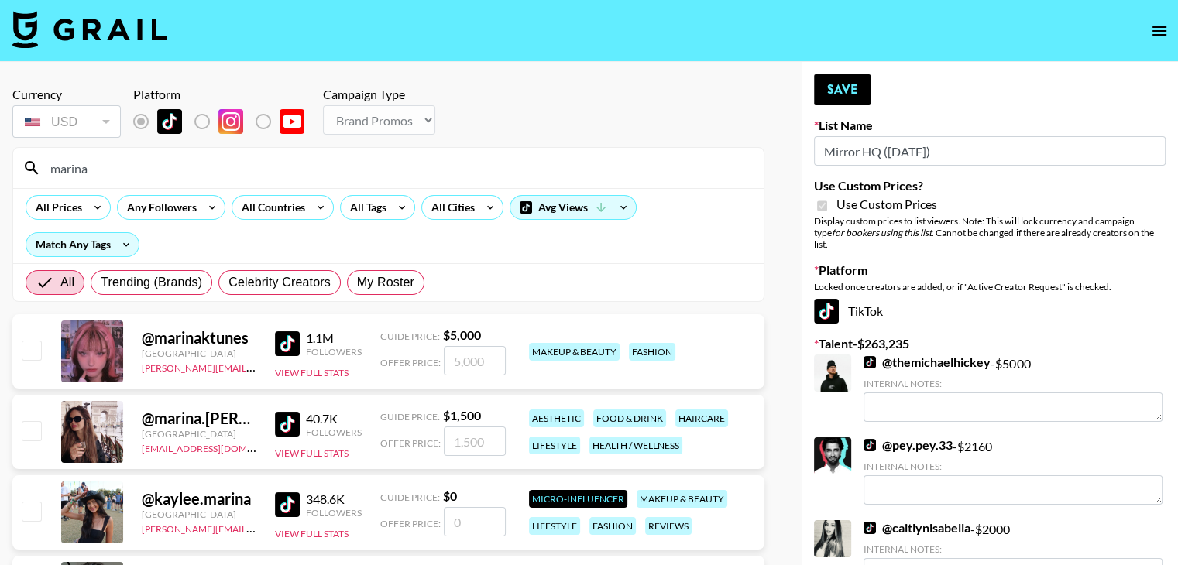
type input "marina"
click at [31, 429] on input "checkbox" at bounding box center [31, 430] width 19 height 19
checkbox input "true"
type input "1500"
click at [113, 159] on input "marina" at bounding box center [397, 168] width 713 height 25
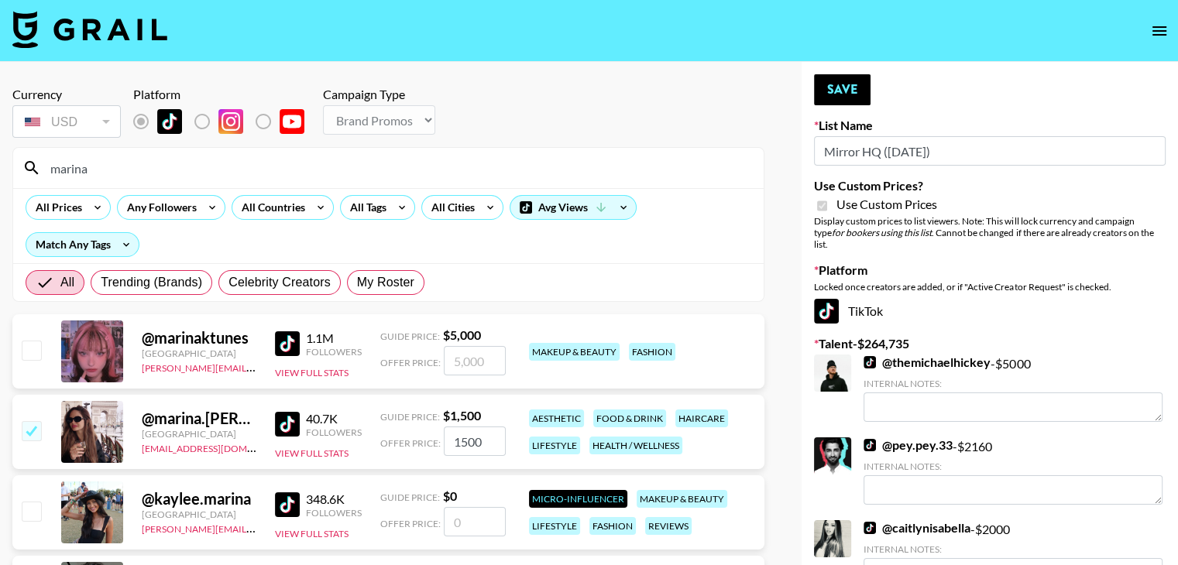
click at [113, 159] on input "marina" at bounding box center [397, 168] width 713 height 25
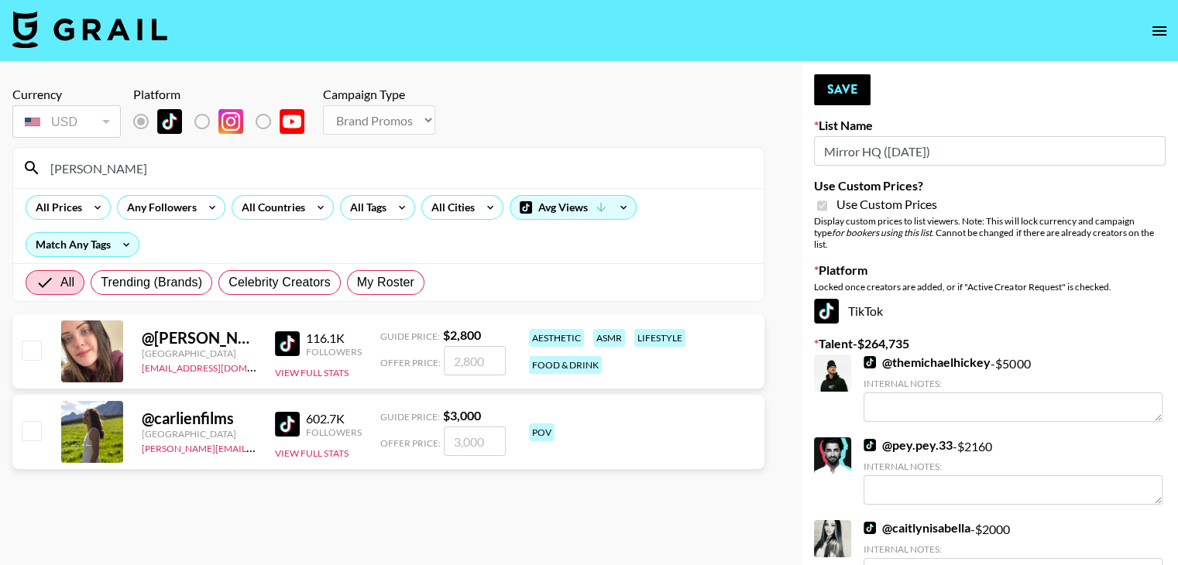
type input "carlie"
click at [28, 348] on input "checkbox" at bounding box center [31, 350] width 19 height 19
checkbox input "true"
click at [471, 355] on input "2800" at bounding box center [475, 360] width 62 height 29
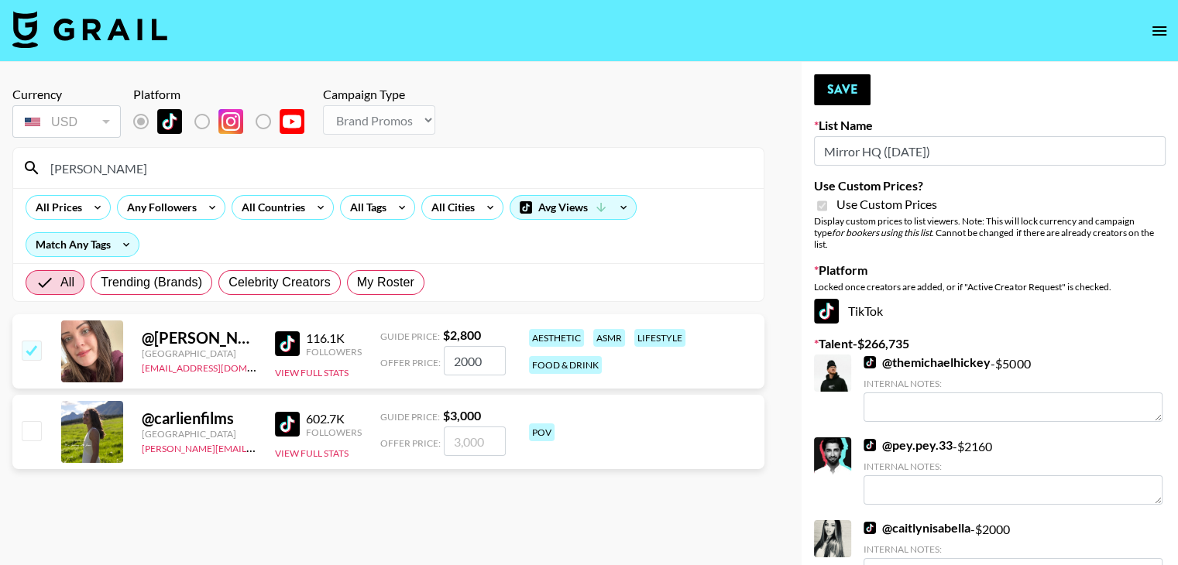
type input "2000"
click at [100, 162] on input "carlie" at bounding box center [397, 168] width 713 height 25
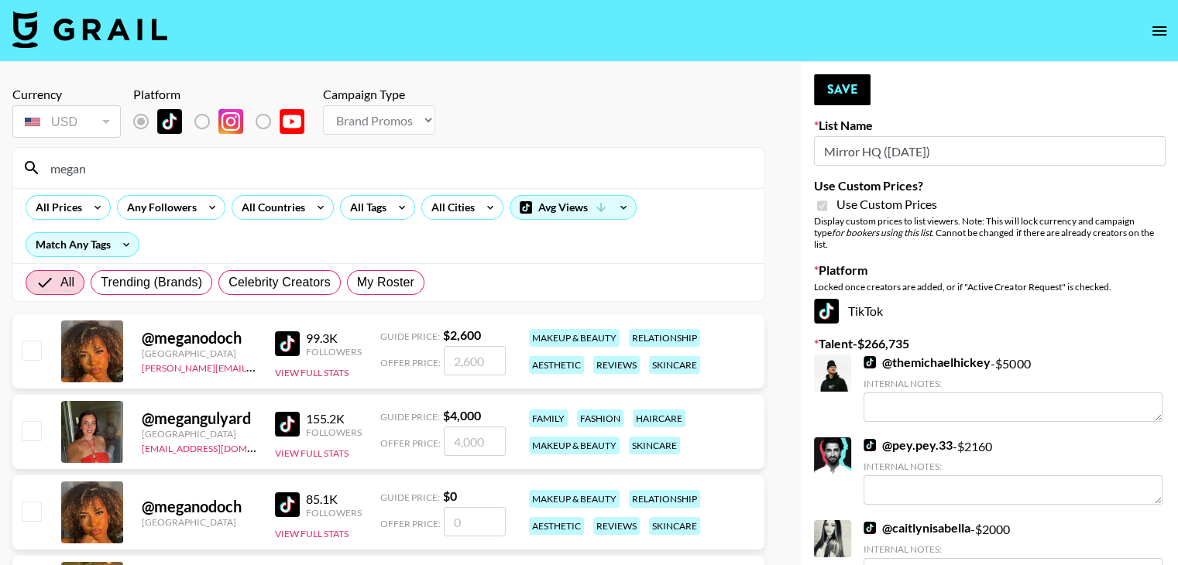
type input "megan"
click at [37, 427] on input "checkbox" at bounding box center [31, 430] width 19 height 19
checkbox input "true"
type input "4000"
click at [839, 90] on button "Save" at bounding box center [842, 89] width 57 height 31
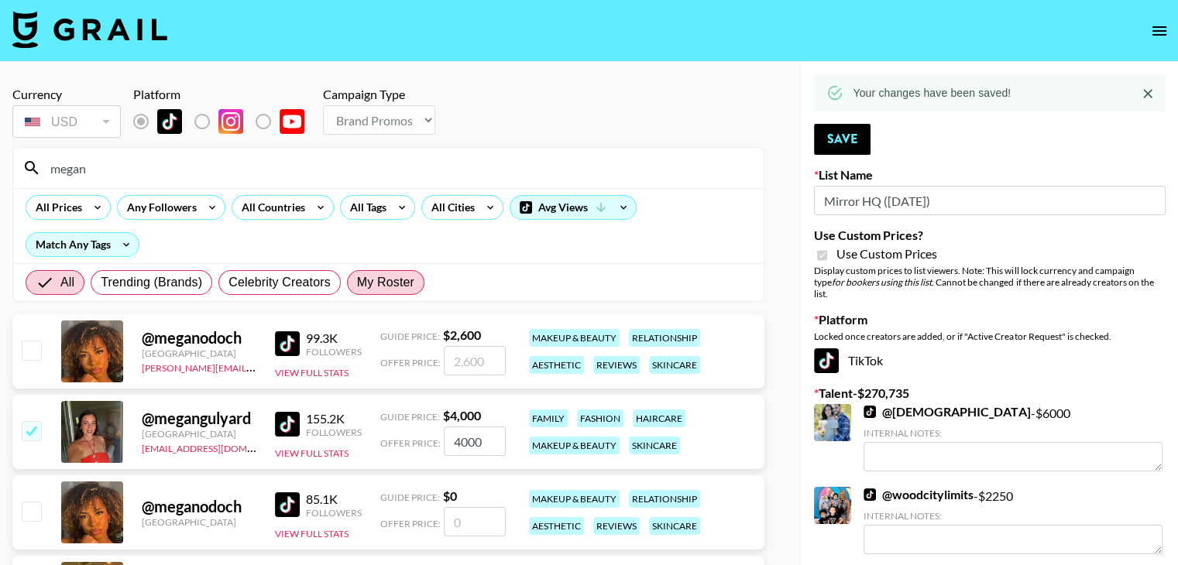
click at [366, 283] on span "My Roster" at bounding box center [385, 282] width 57 height 19
click at [357, 283] on input "My Roster" at bounding box center [357, 283] width 0 height 0
radio input "true"
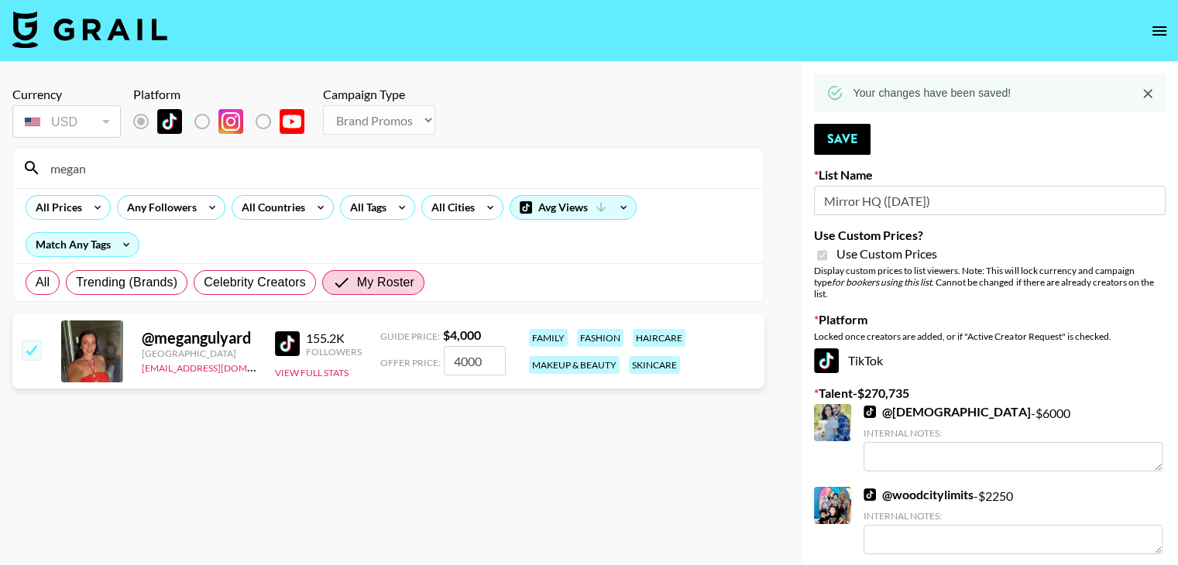
click at [26, 357] on input "checkbox" at bounding box center [31, 350] width 19 height 19
checkbox input "false"
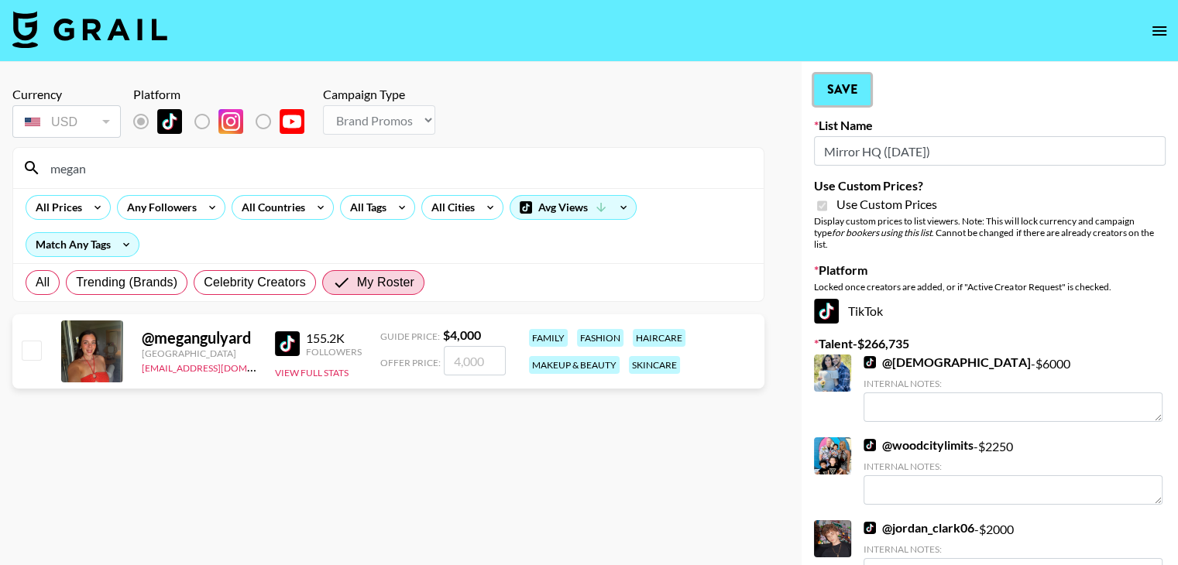
click at [834, 81] on button "Save" at bounding box center [842, 89] width 57 height 31
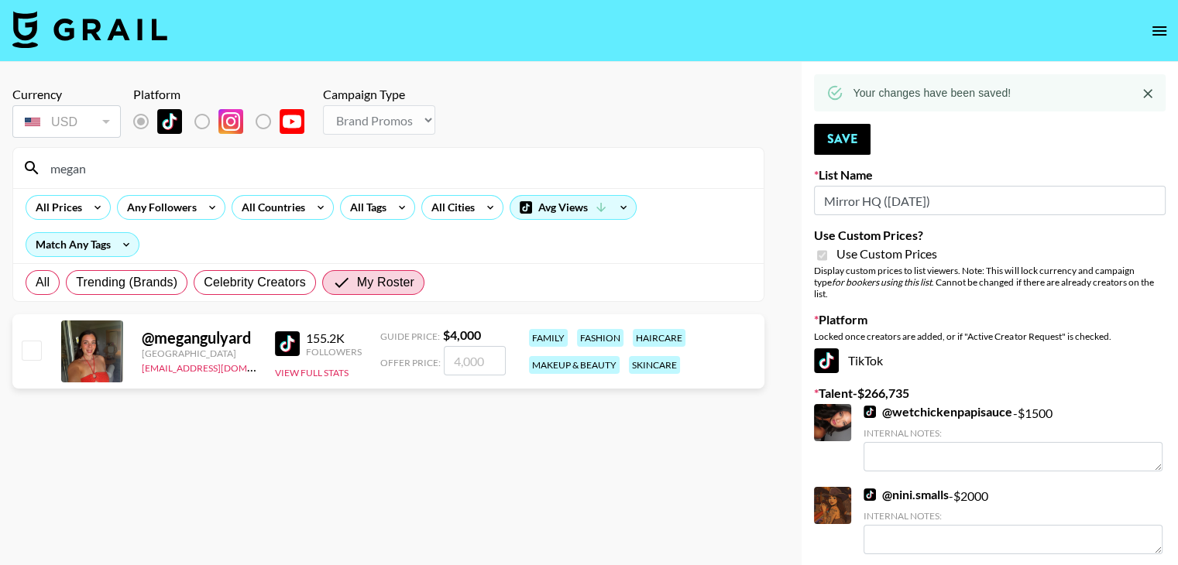
click at [214, 172] on input "megan" at bounding box center [397, 168] width 713 height 25
type input "m"
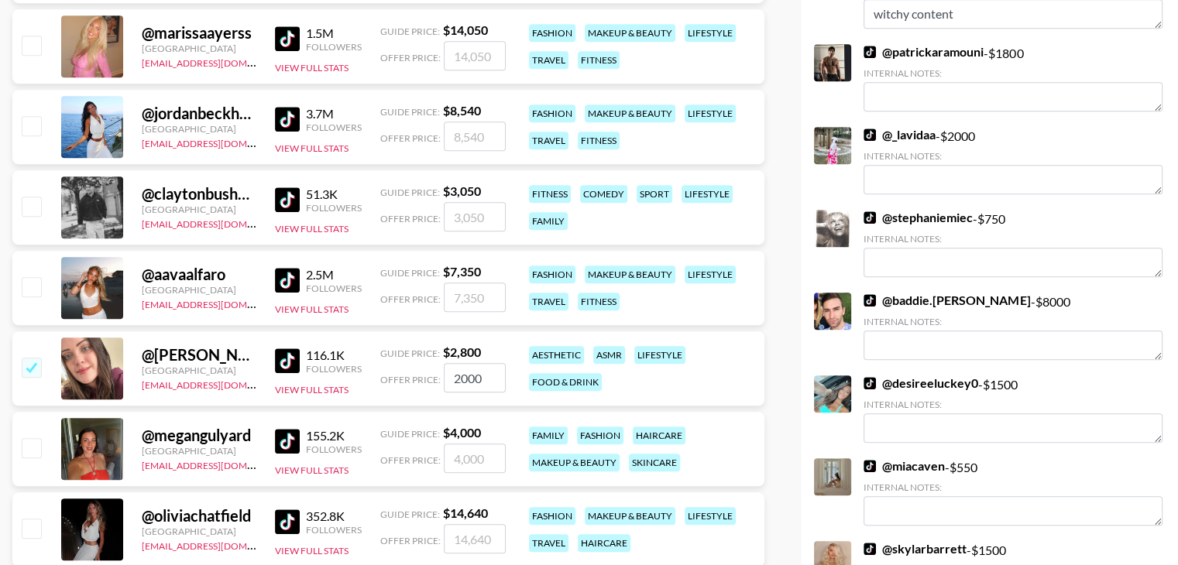
scroll to position [1276, 0]
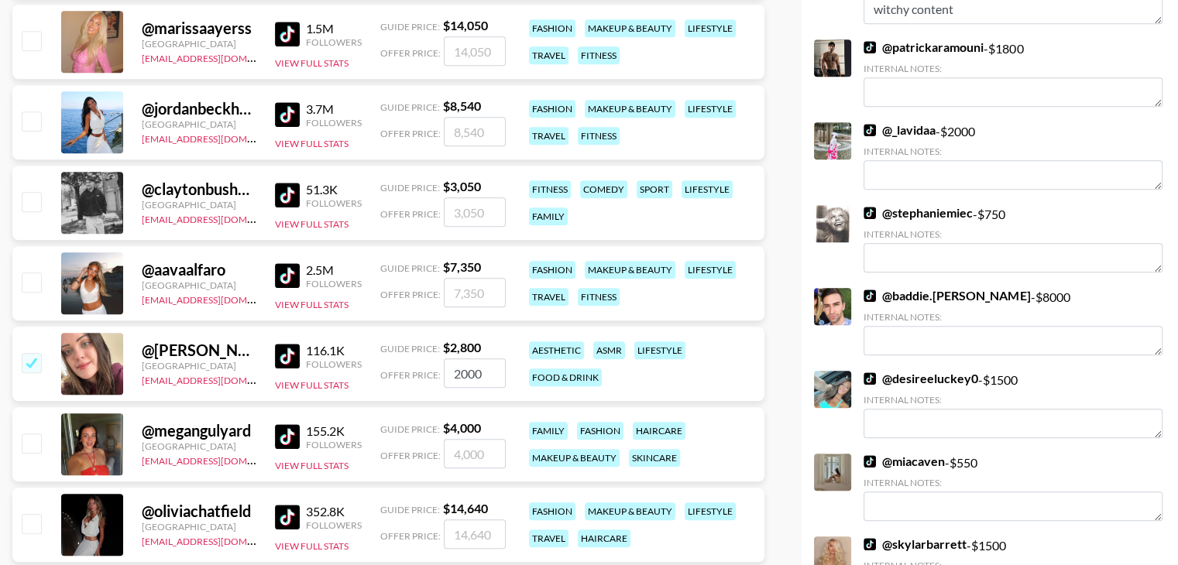
click at [22, 357] on input "checkbox" at bounding box center [31, 362] width 19 height 19
checkbox input "false"
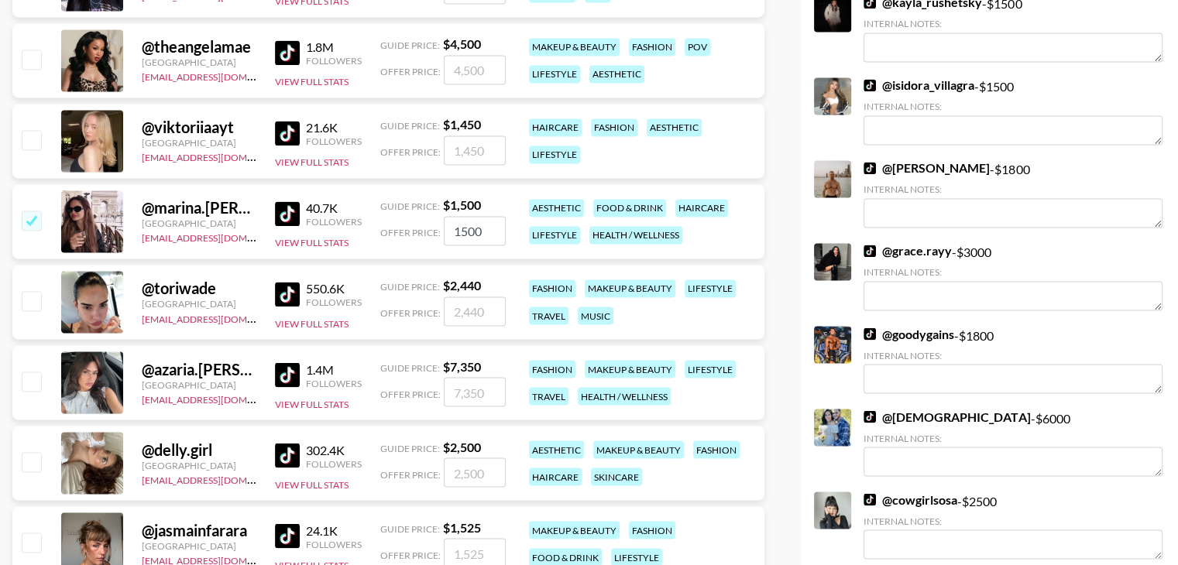
scroll to position [2657, 0]
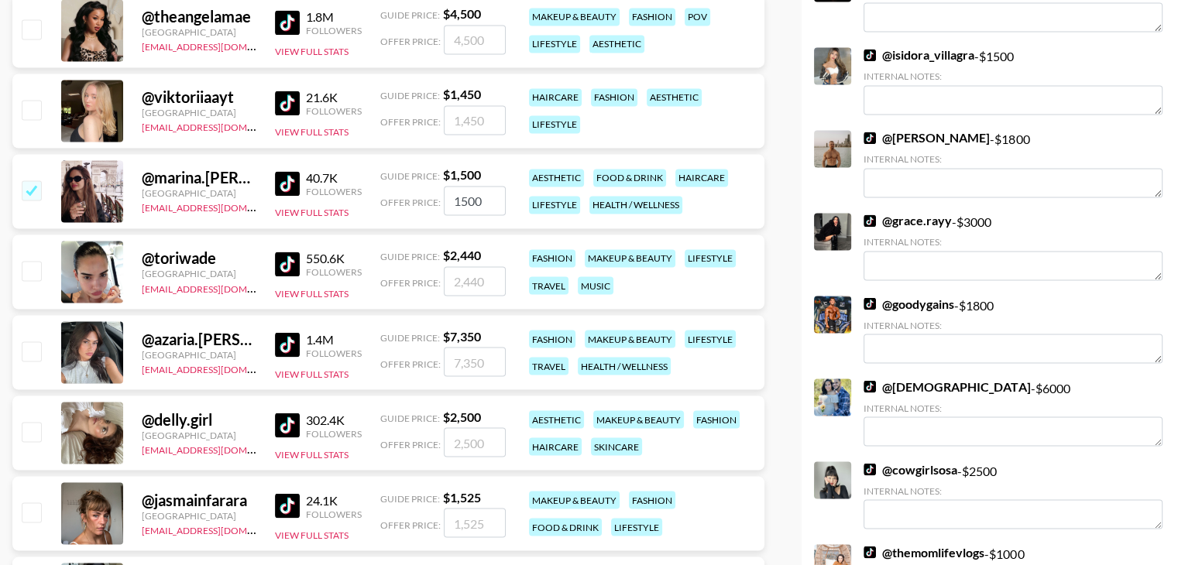
click at [29, 192] on input "checkbox" at bounding box center [31, 189] width 19 height 19
checkbox input "false"
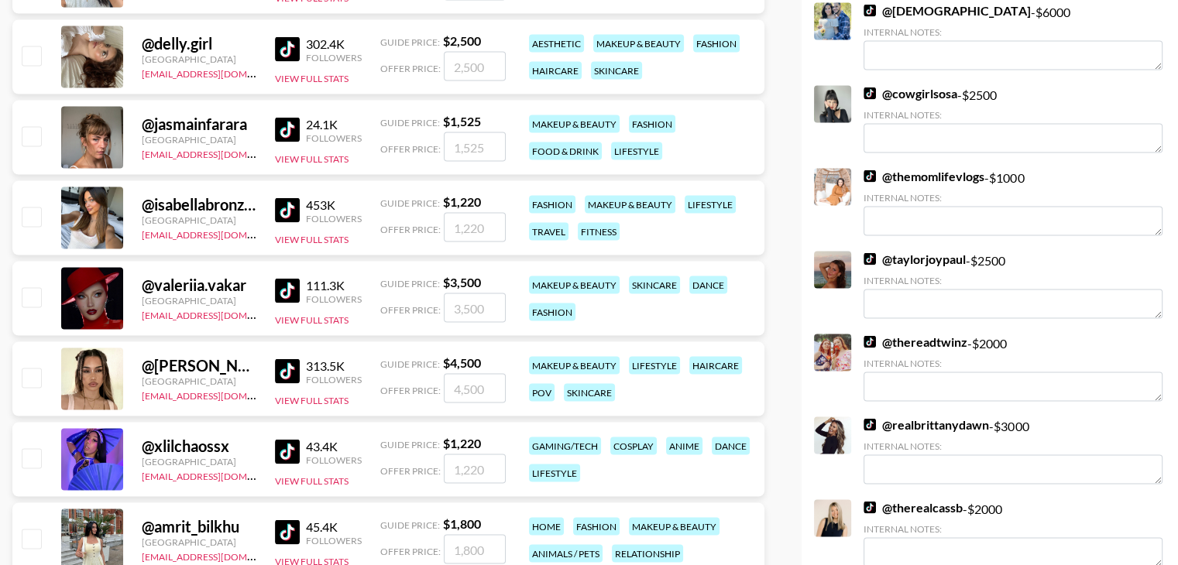
scroll to position [3034, 0]
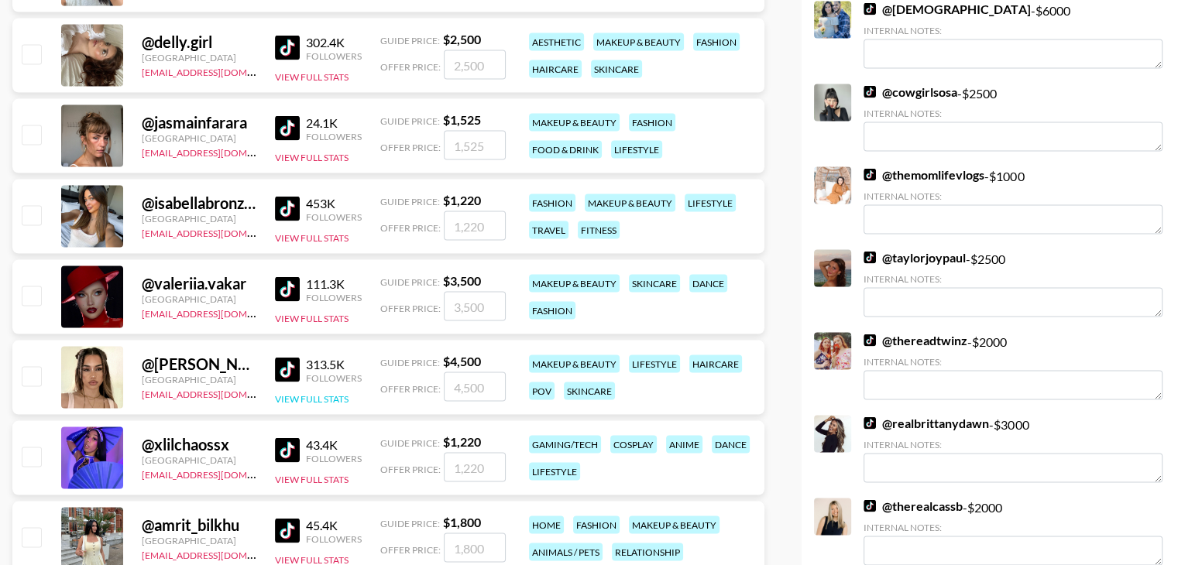
click at [297, 396] on button "View Full Stats" at bounding box center [312, 399] width 74 height 12
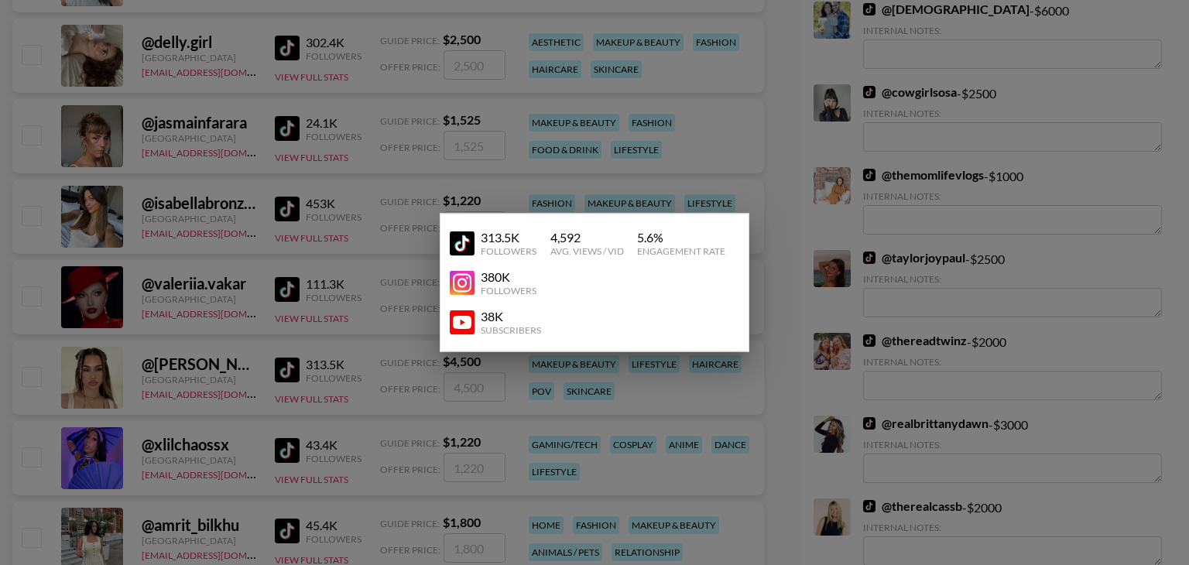
click at [357, 290] on div at bounding box center [594, 282] width 1189 height 565
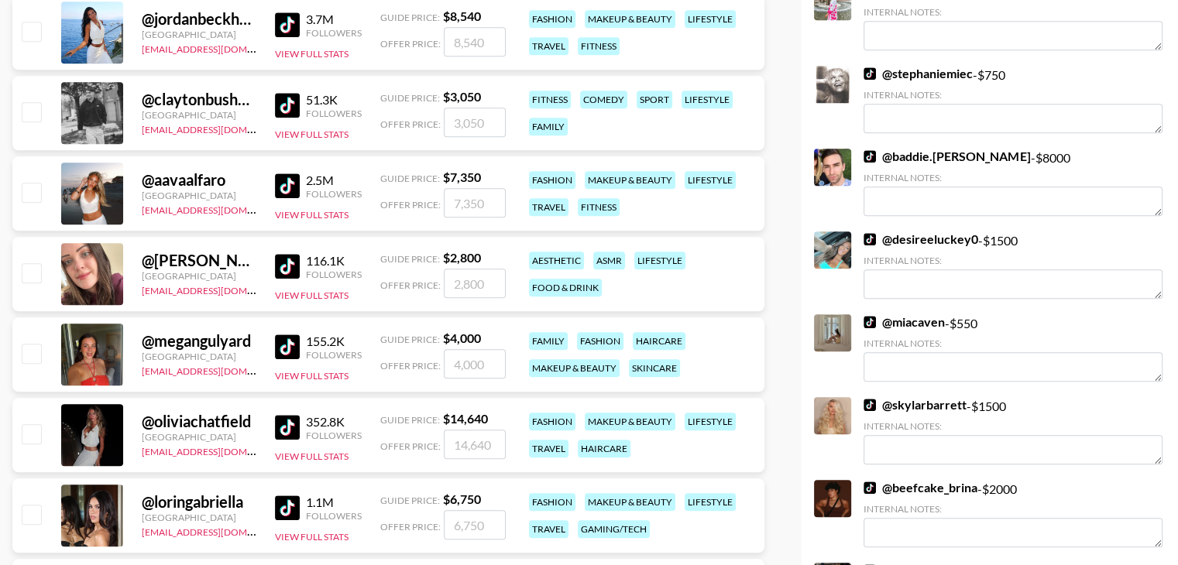
scroll to position [1381, 0]
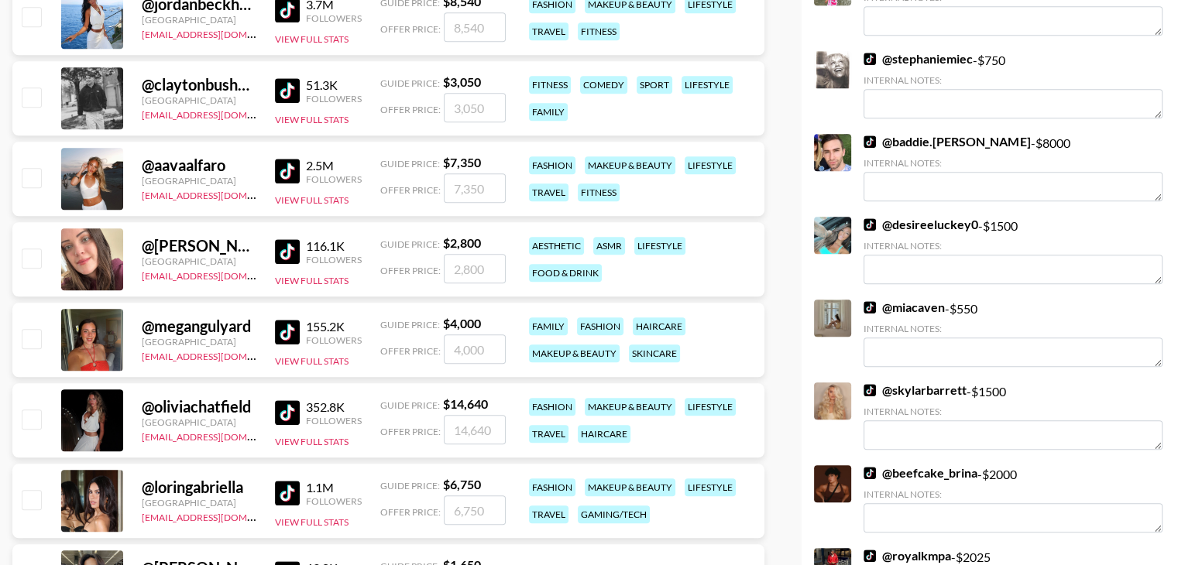
click at [28, 348] on div at bounding box center [31, 340] width 24 height 26
click at [31, 342] on input "checkbox" at bounding box center [31, 338] width 19 height 19
checkbox input "true"
type input "4000"
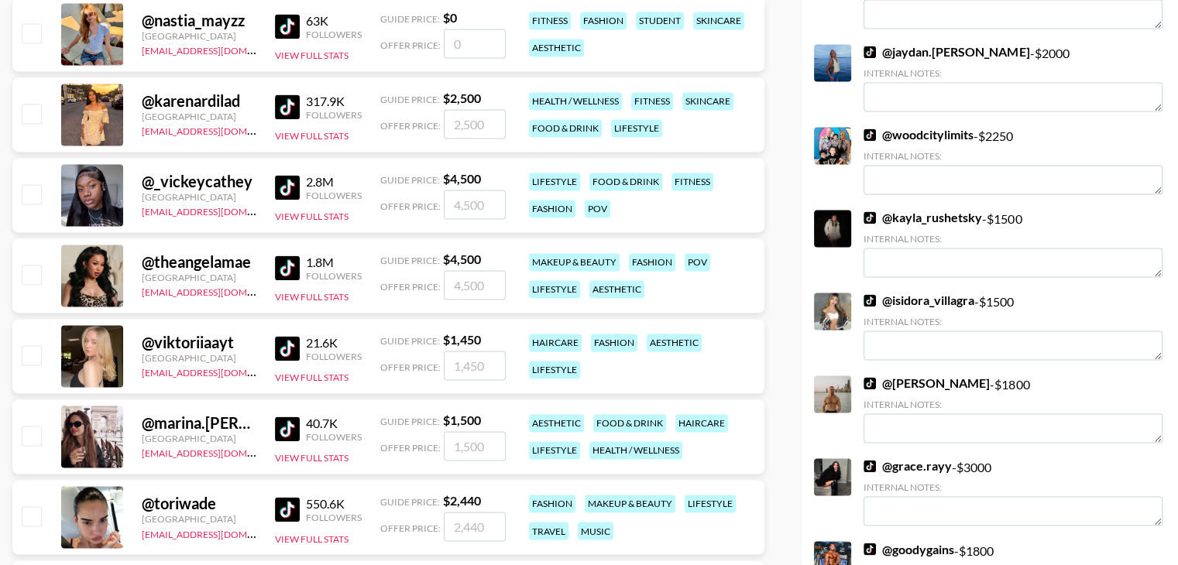
scroll to position [2412, 0]
click at [31, 119] on input "checkbox" at bounding box center [31, 112] width 19 height 19
checkbox input "true"
type input "2500"
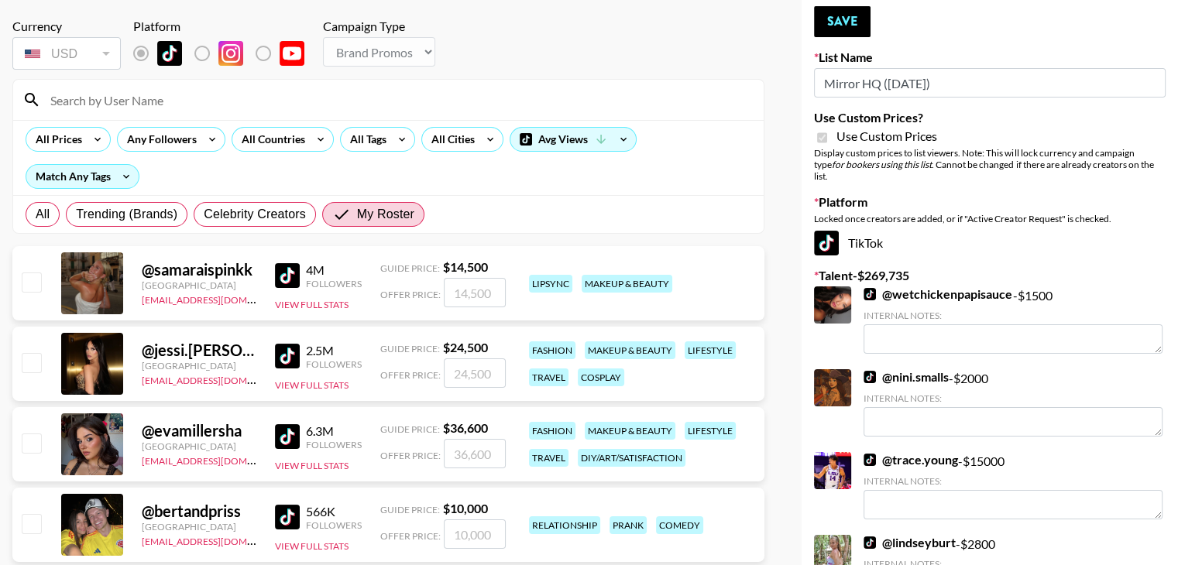
scroll to position [0, 0]
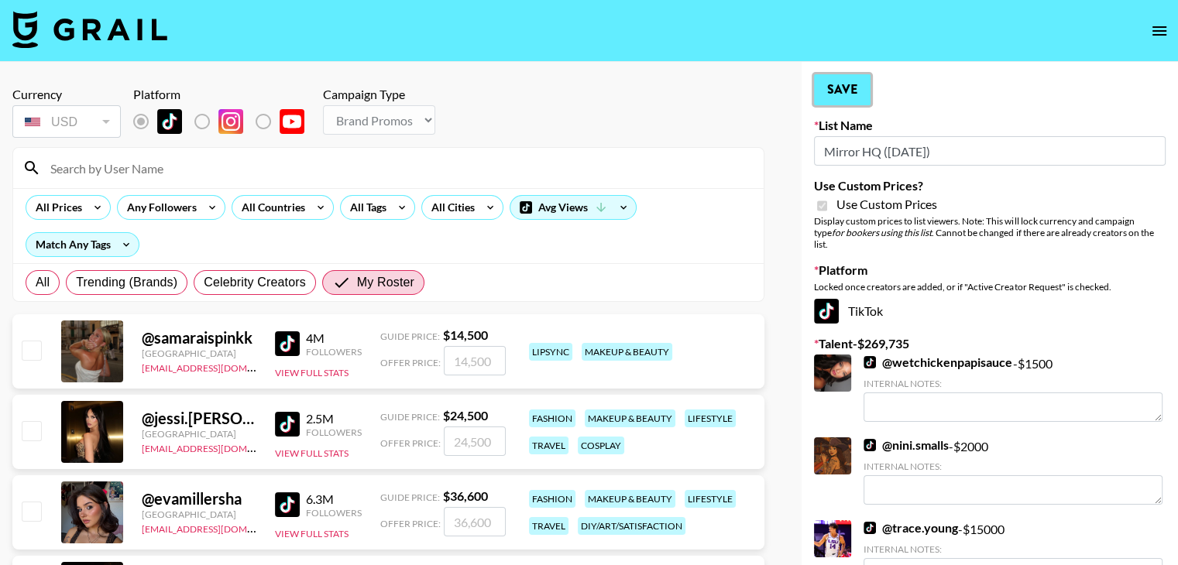
click at [853, 91] on button "Save" at bounding box center [842, 89] width 57 height 31
checkbox input "true"
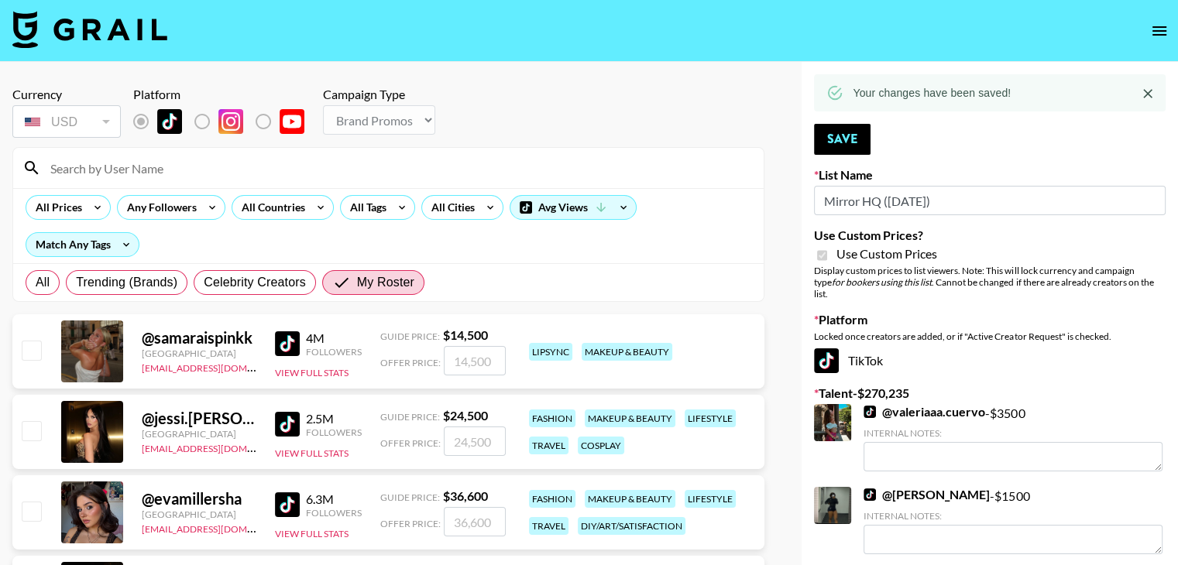
type textarea "lifestyle wellness"
